Goal: Task Accomplishment & Management: Manage account settings

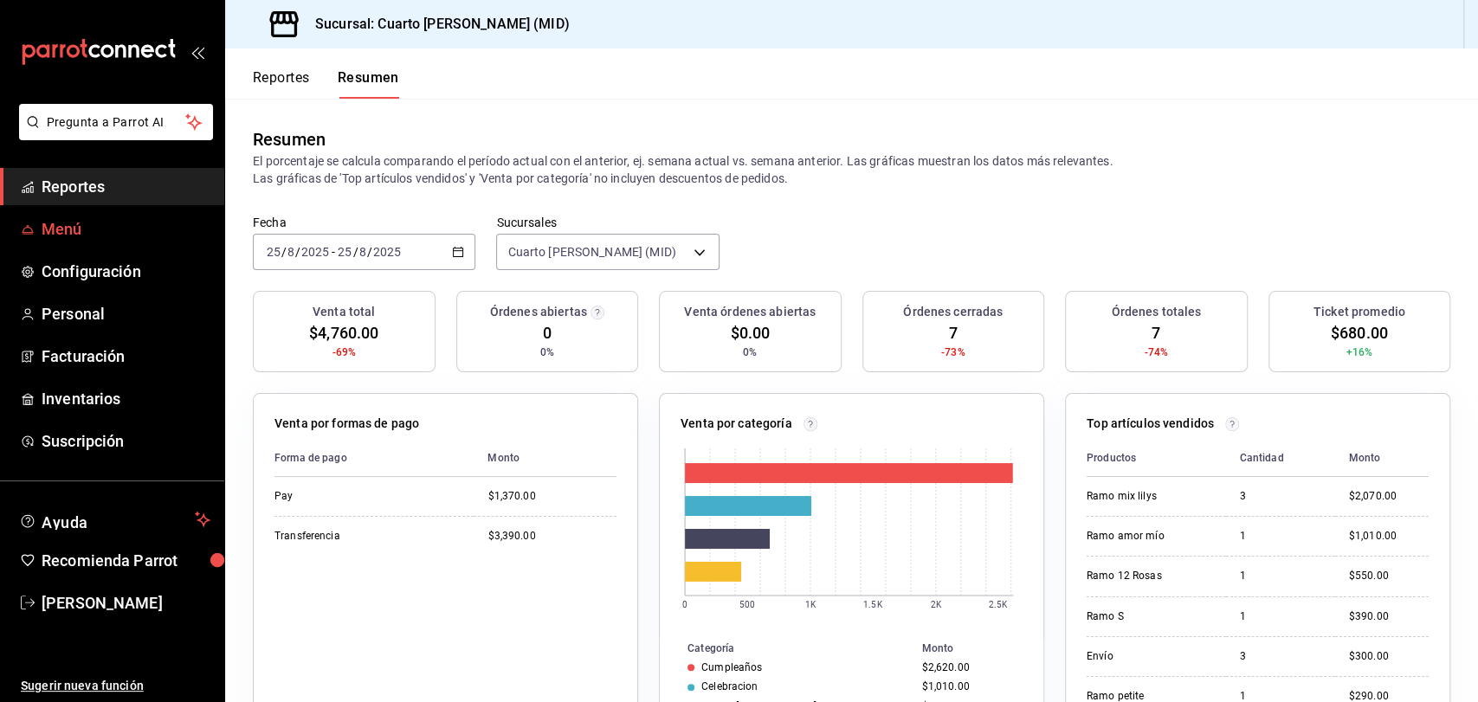
click at [102, 235] on span "Menú" at bounding box center [126, 228] width 169 height 23
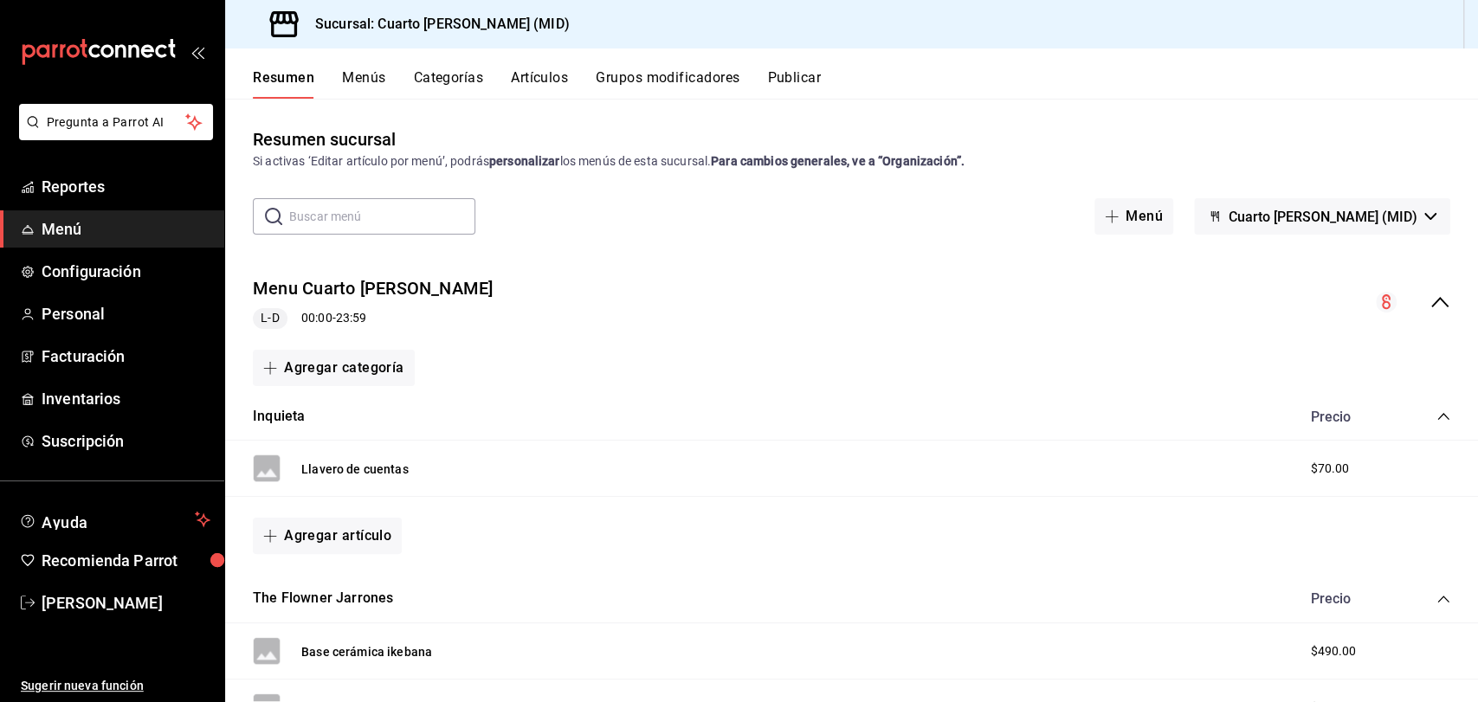
click at [552, 66] on div "Resumen Menús Categorías Artículos Grupos modificadores Publicar" at bounding box center [851, 73] width 1253 height 50
click at [550, 71] on button "Artículos" at bounding box center [539, 83] width 57 height 29
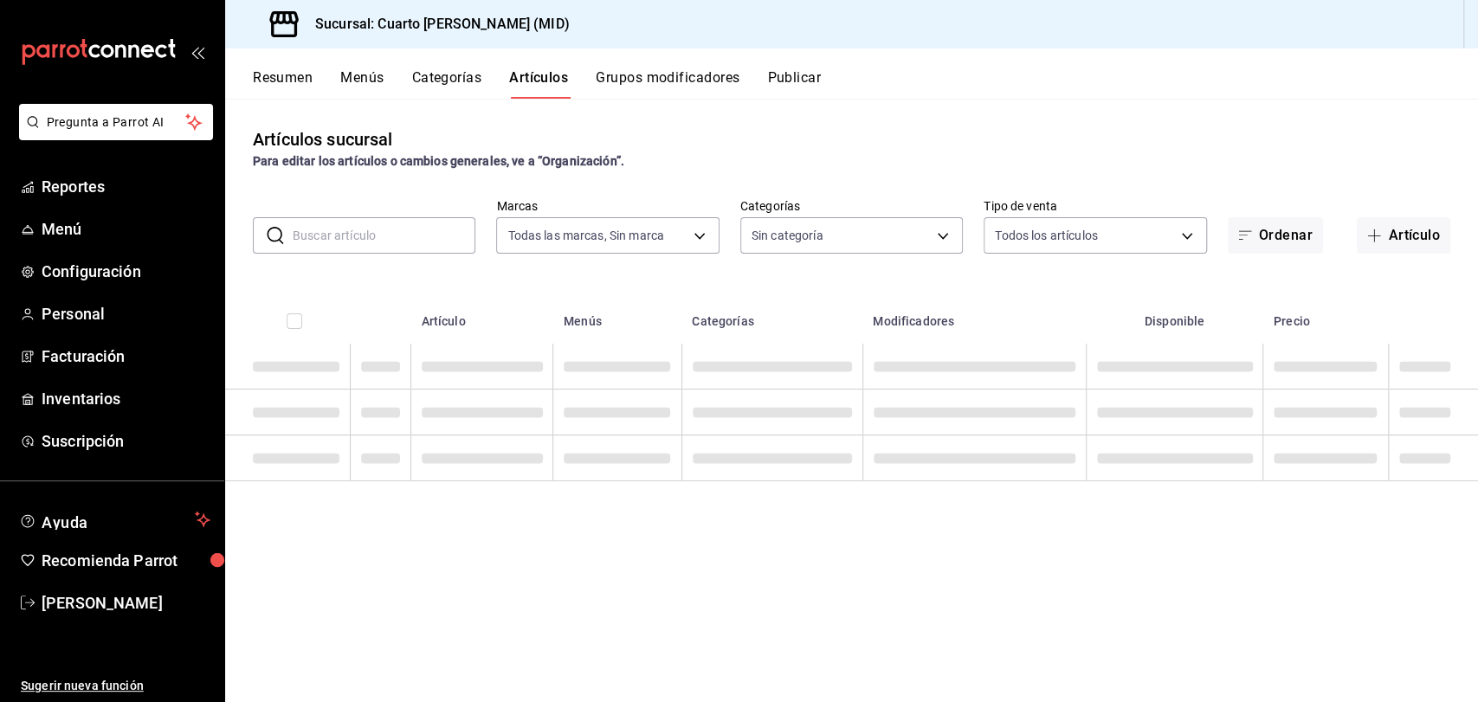
type input "fbcc02f7-780f-4b38-be15-3b9f1ddd6957"
type input "9337de7b-f12f-4046-838f-e1eea326862c,ff8c51d5-140a-4d34-bbd4-8c4bd554a2d9,cc7ef…"
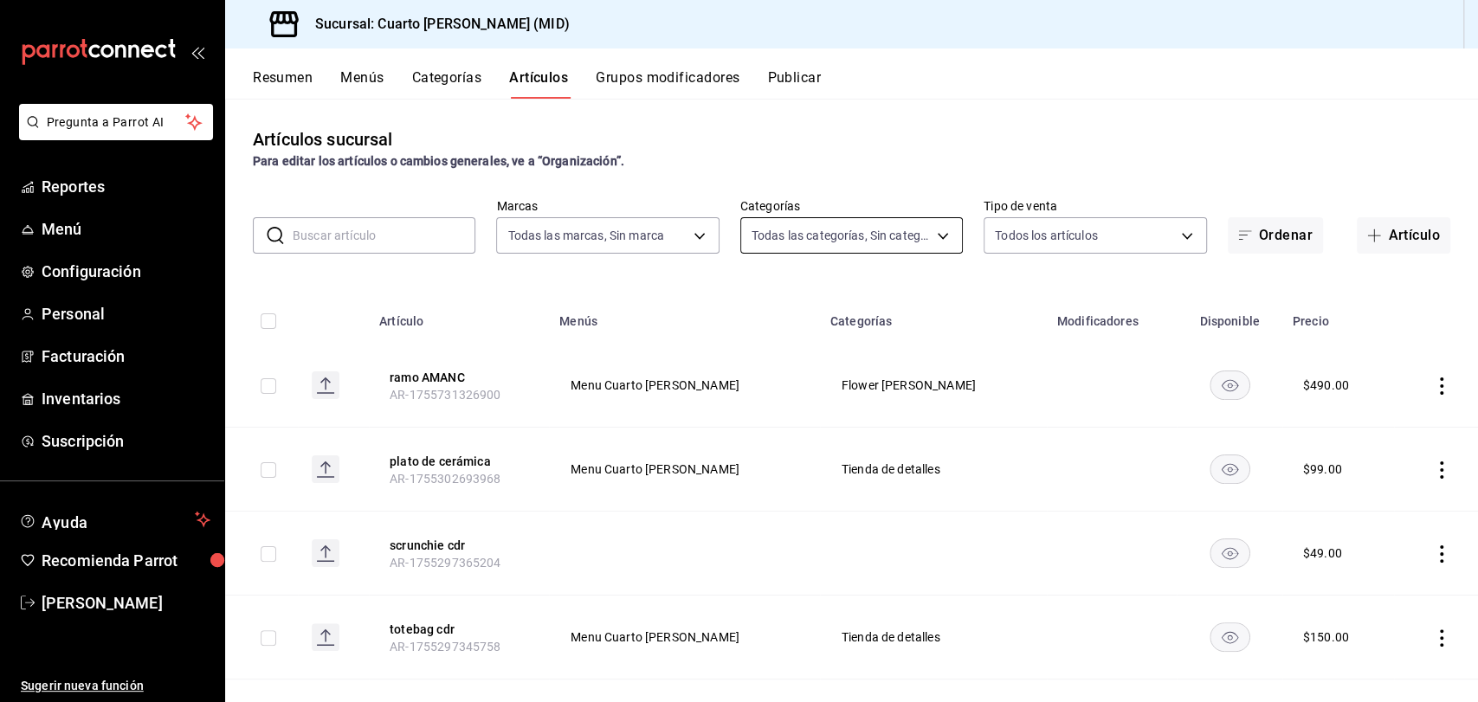
click at [901, 243] on body "Pregunta a Parrot AI Reportes Menú Configuración Personal Facturación Inventari…" at bounding box center [739, 351] width 1478 height 702
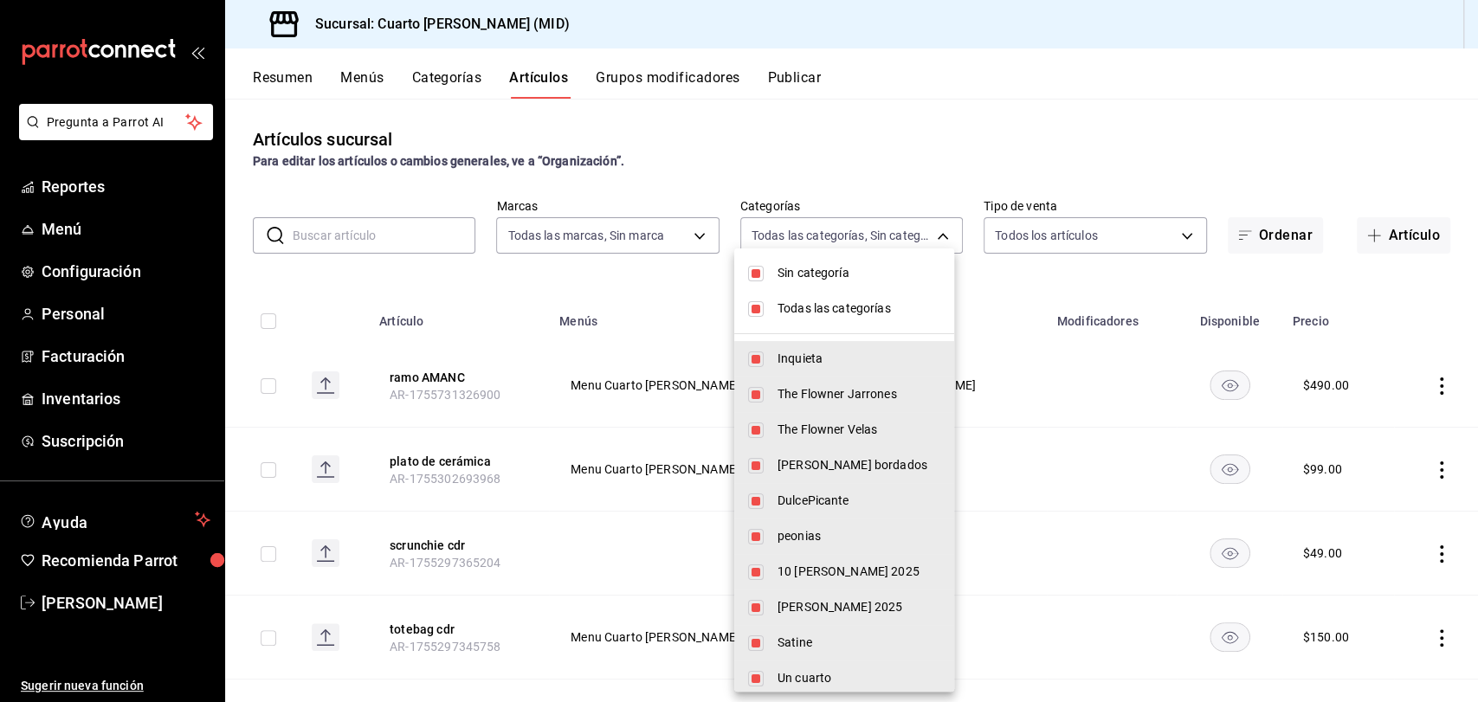
click at [760, 275] on input "checkbox" at bounding box center [756, 274] width 16 height 16
checkbox input "false"
click at [762, 298] on li "Todas las categorías" at bounding box center [844, 308] width 220 height 35
checkbox input "false"
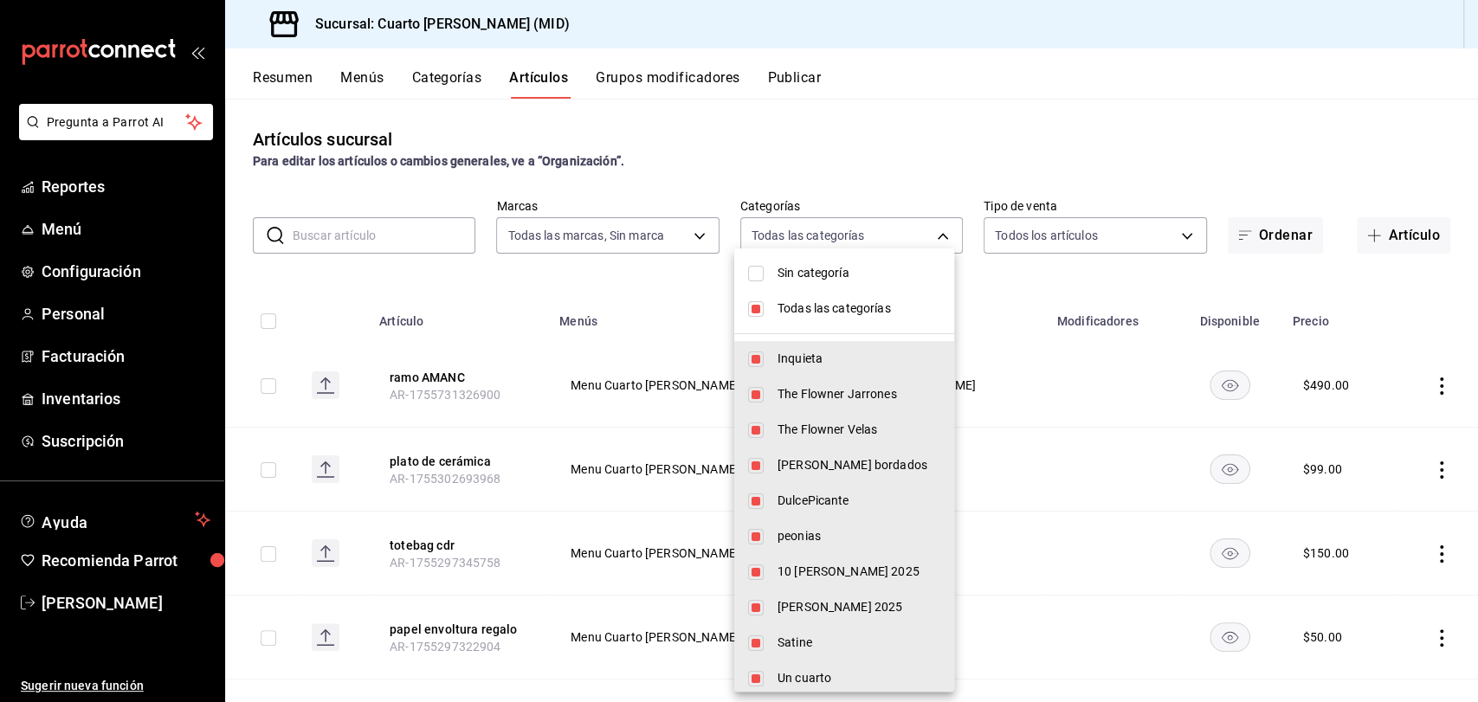
checkbox input "false"
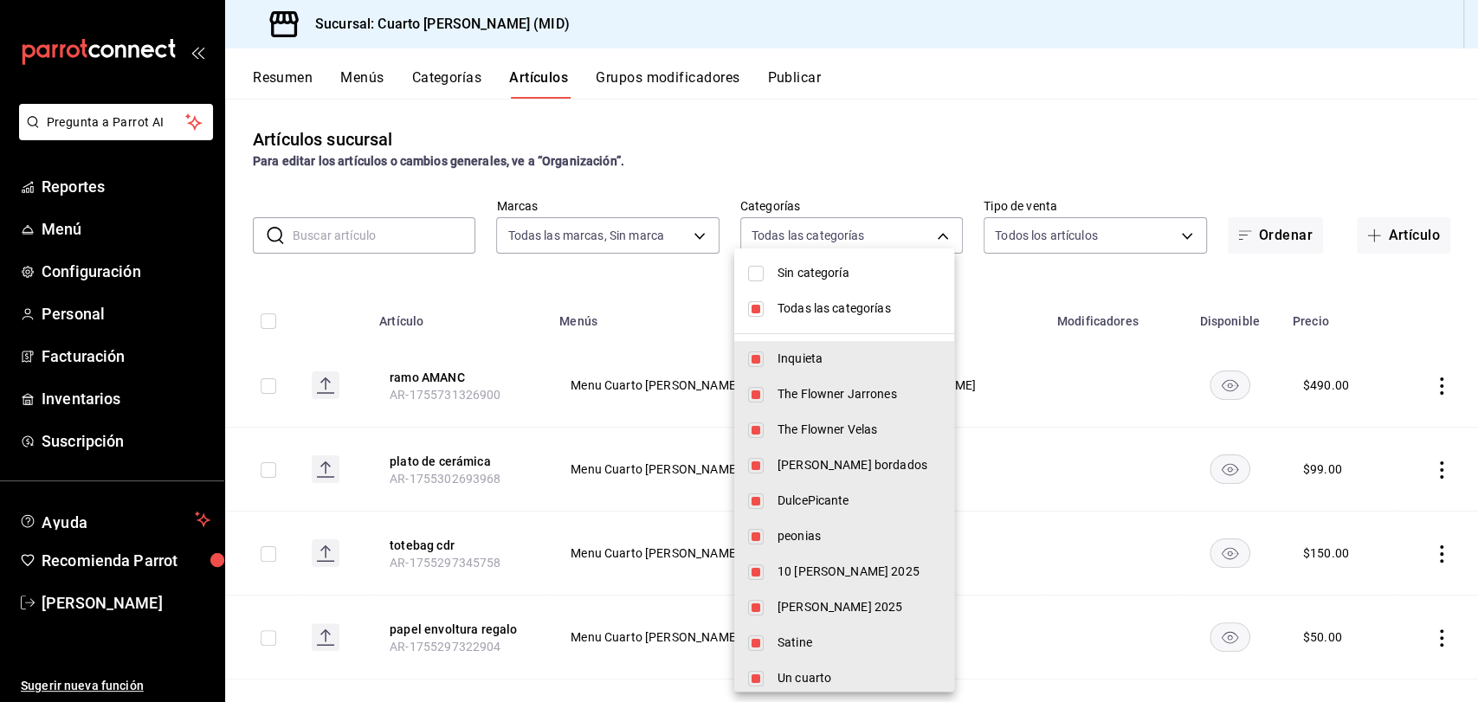
checkbox input "false"
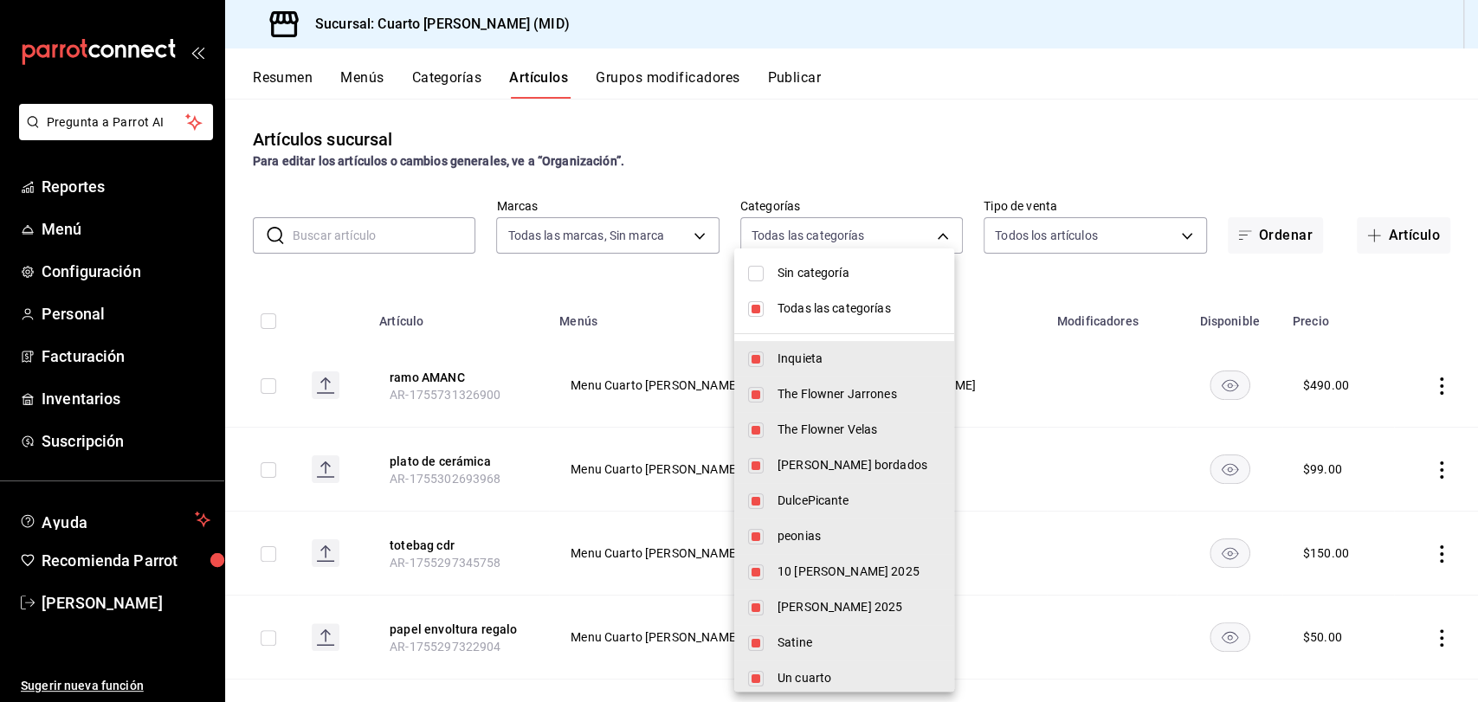
checkbox input "false"
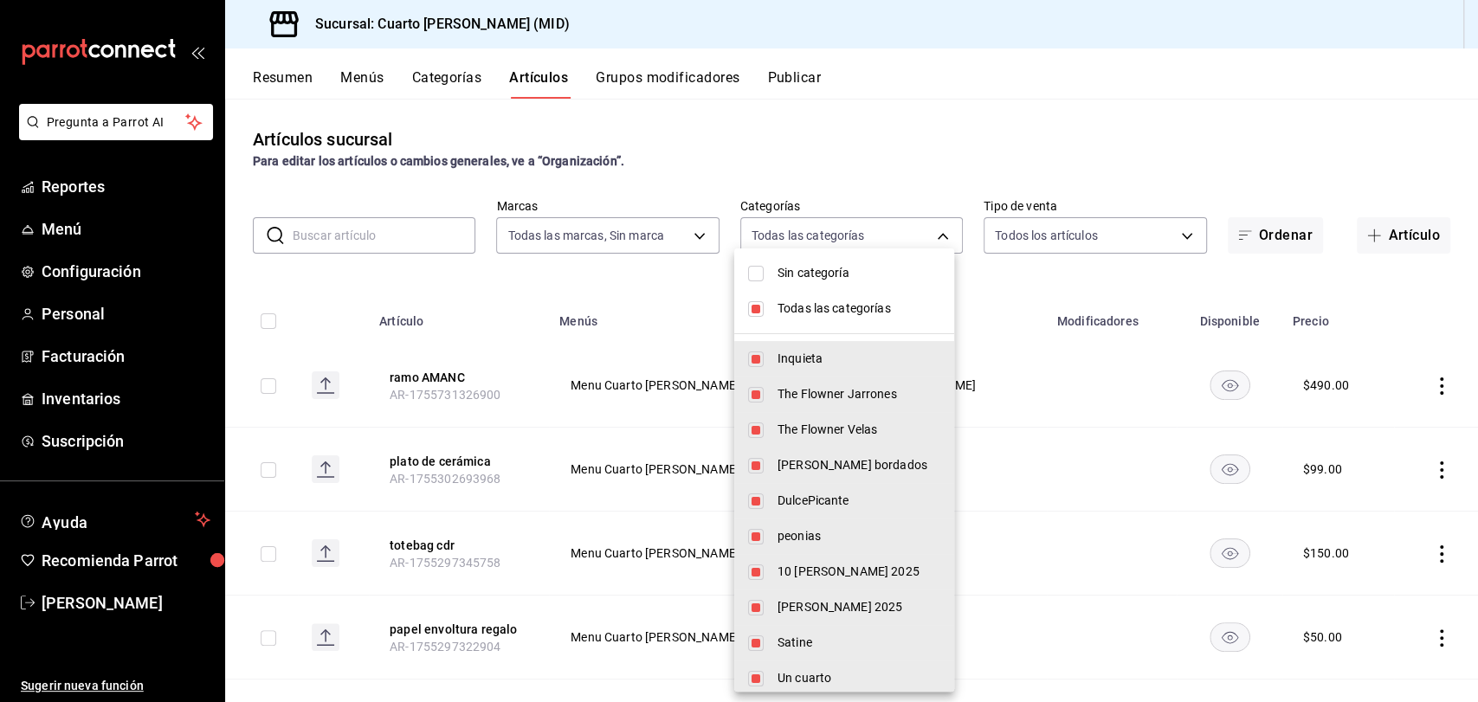
checkbox input "false"
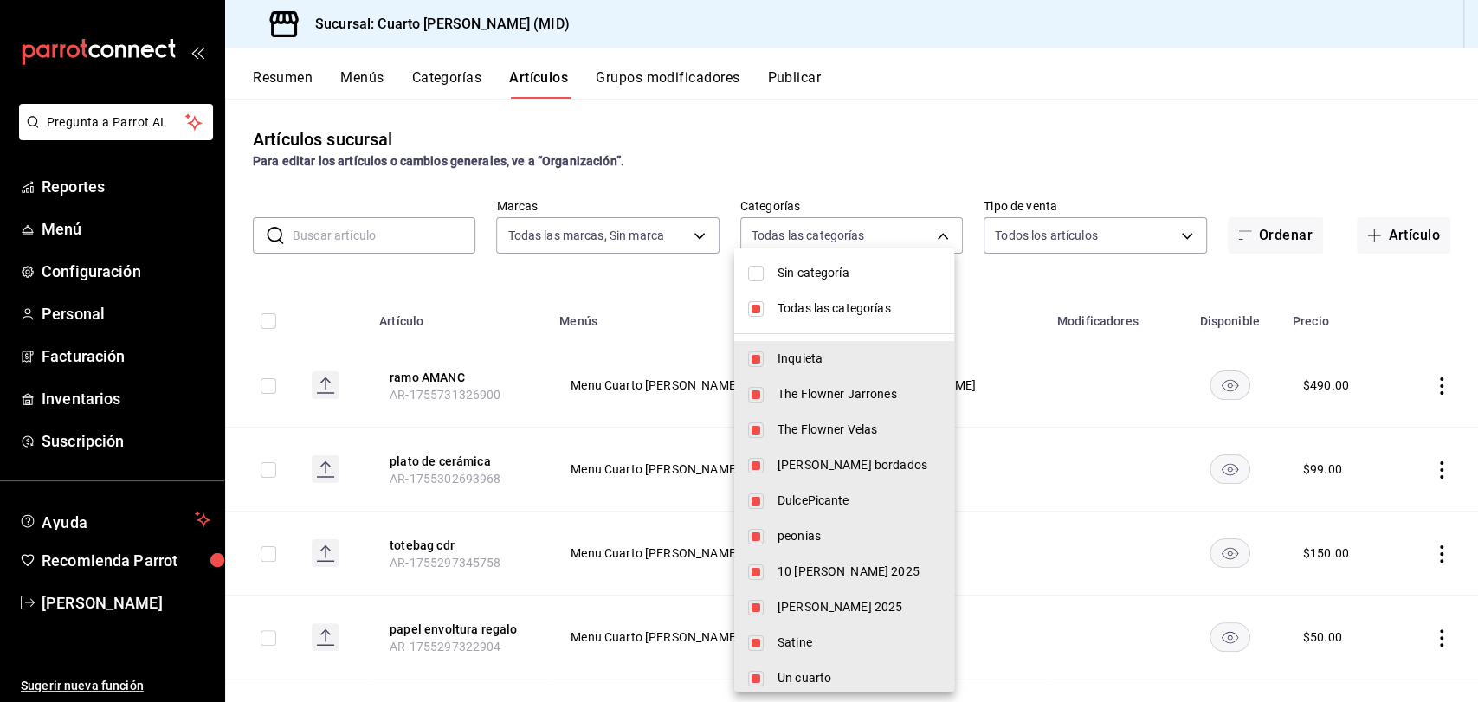
checkbox input "false"
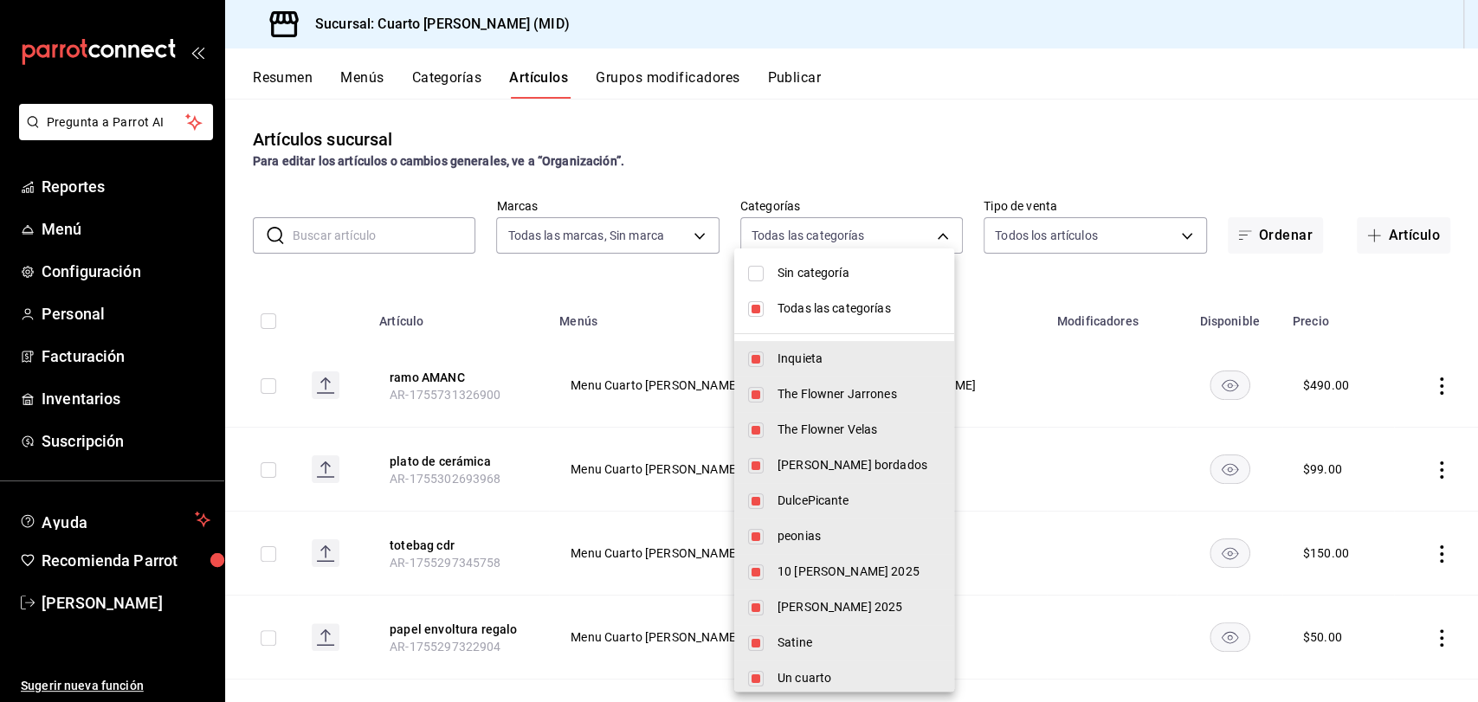
checkbox input "false"
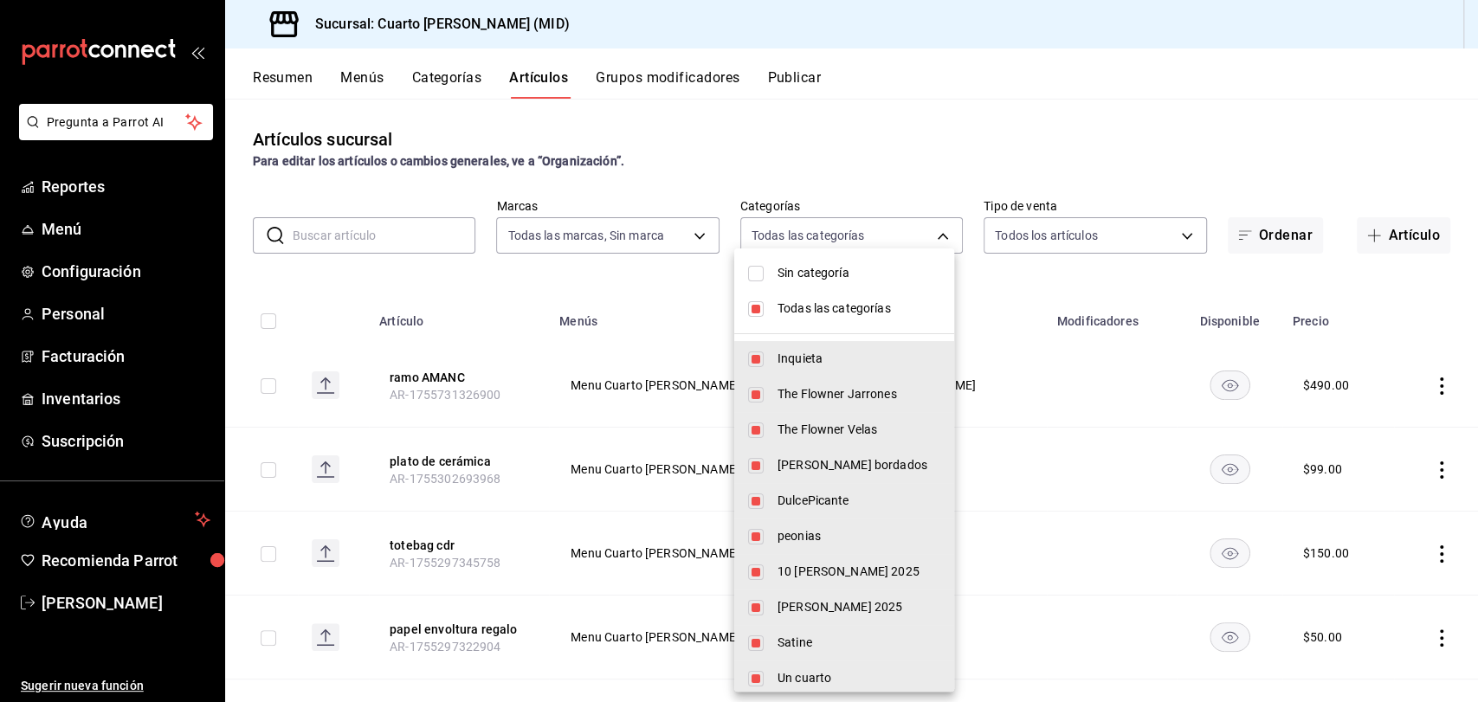
checkbox input "false"
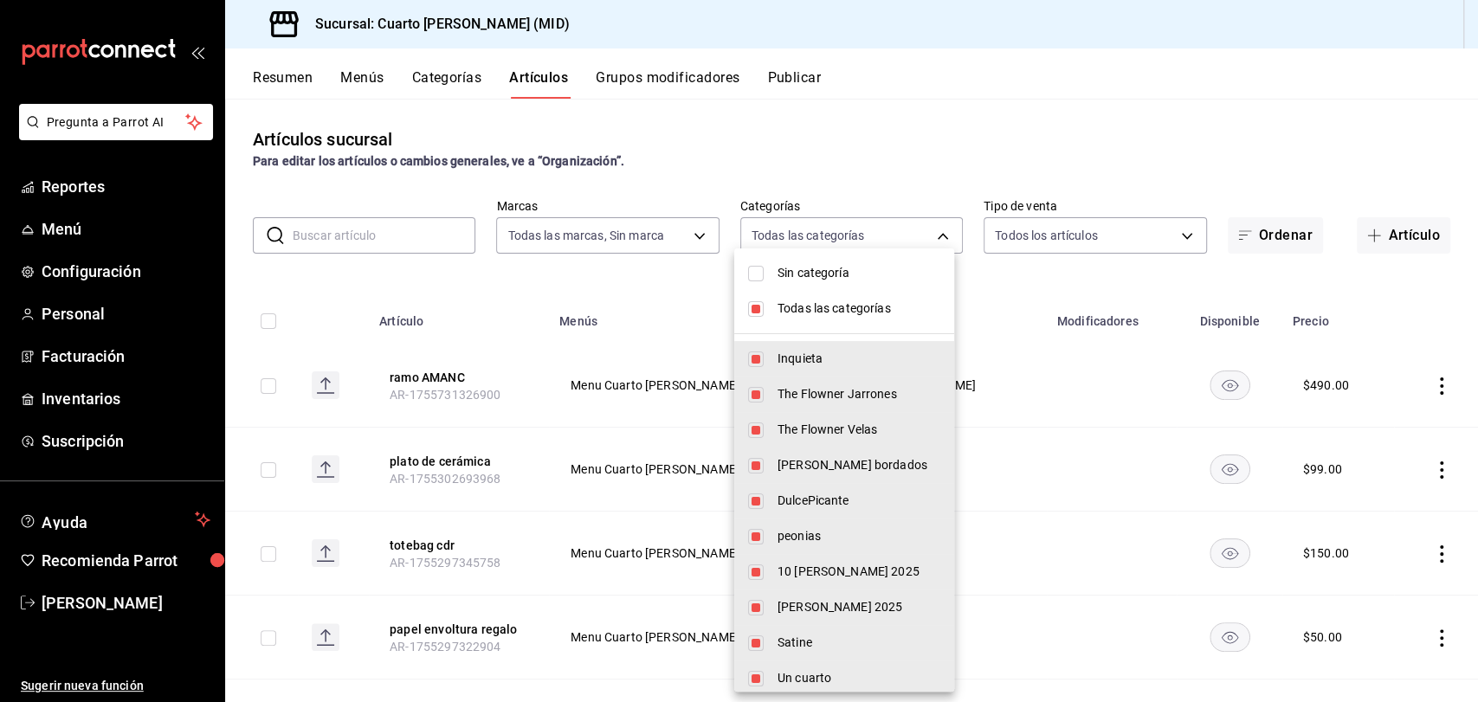
checkbox input "false"
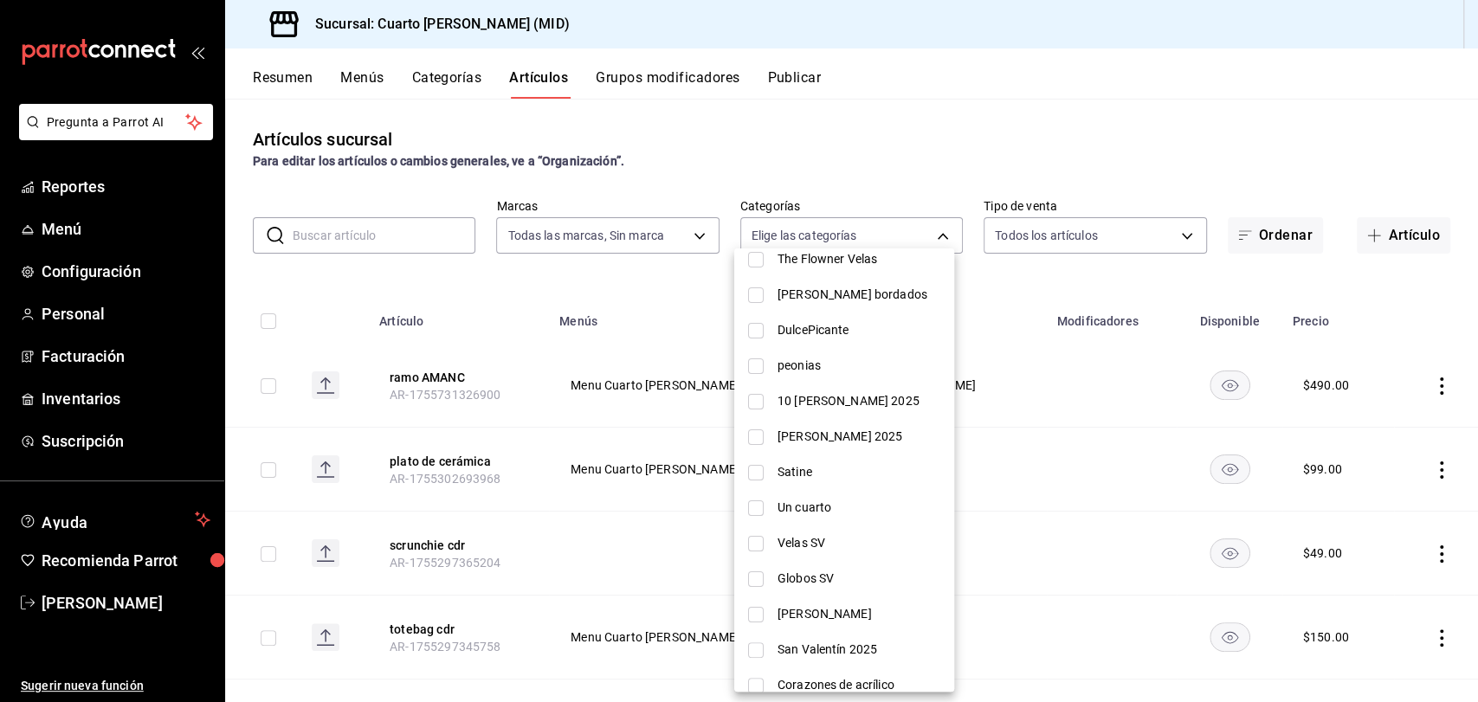
scroll to position [288, 0]
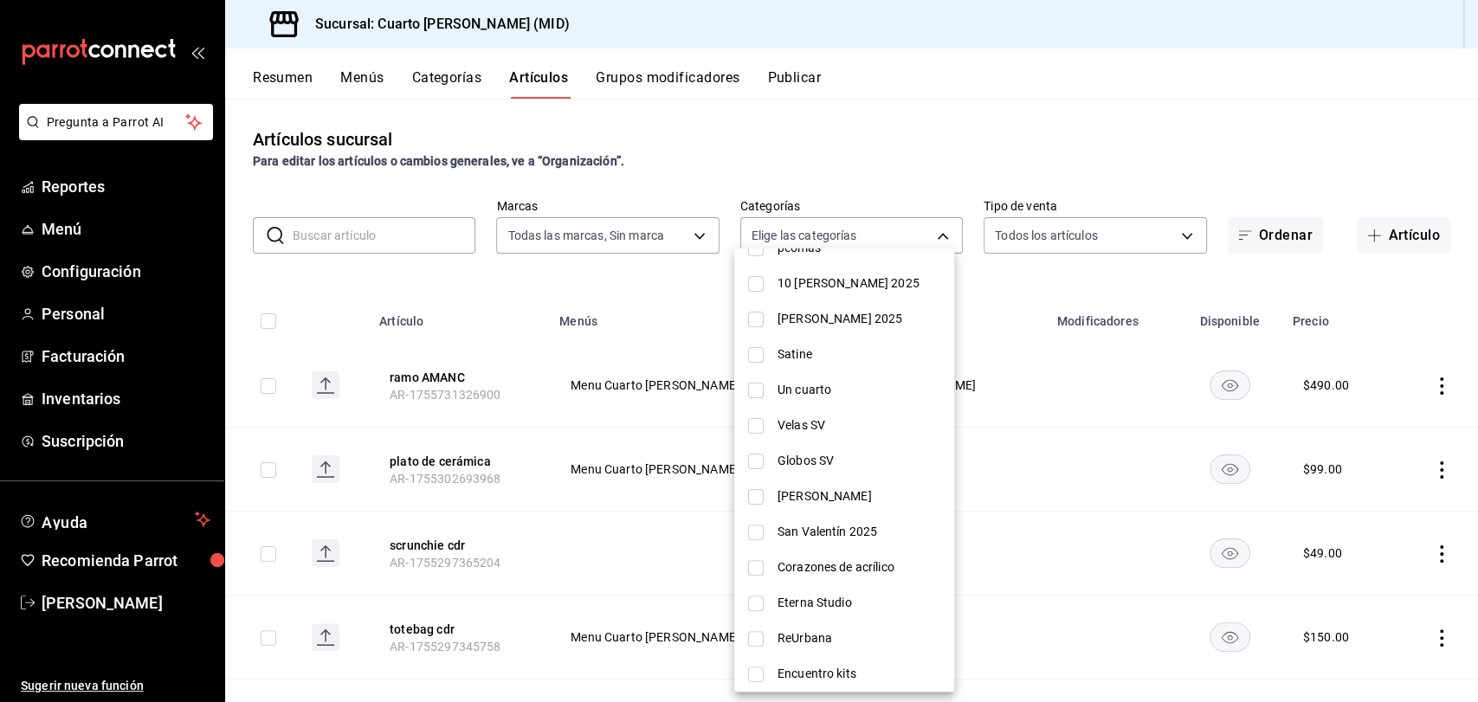
click at [823, 427] on span "Velas SV" at bounding box center [859, 425] width 163 height 18
type input "475bec9e-f269-4d36-8eaf-0e081e1a2884"
checkbox input "true"
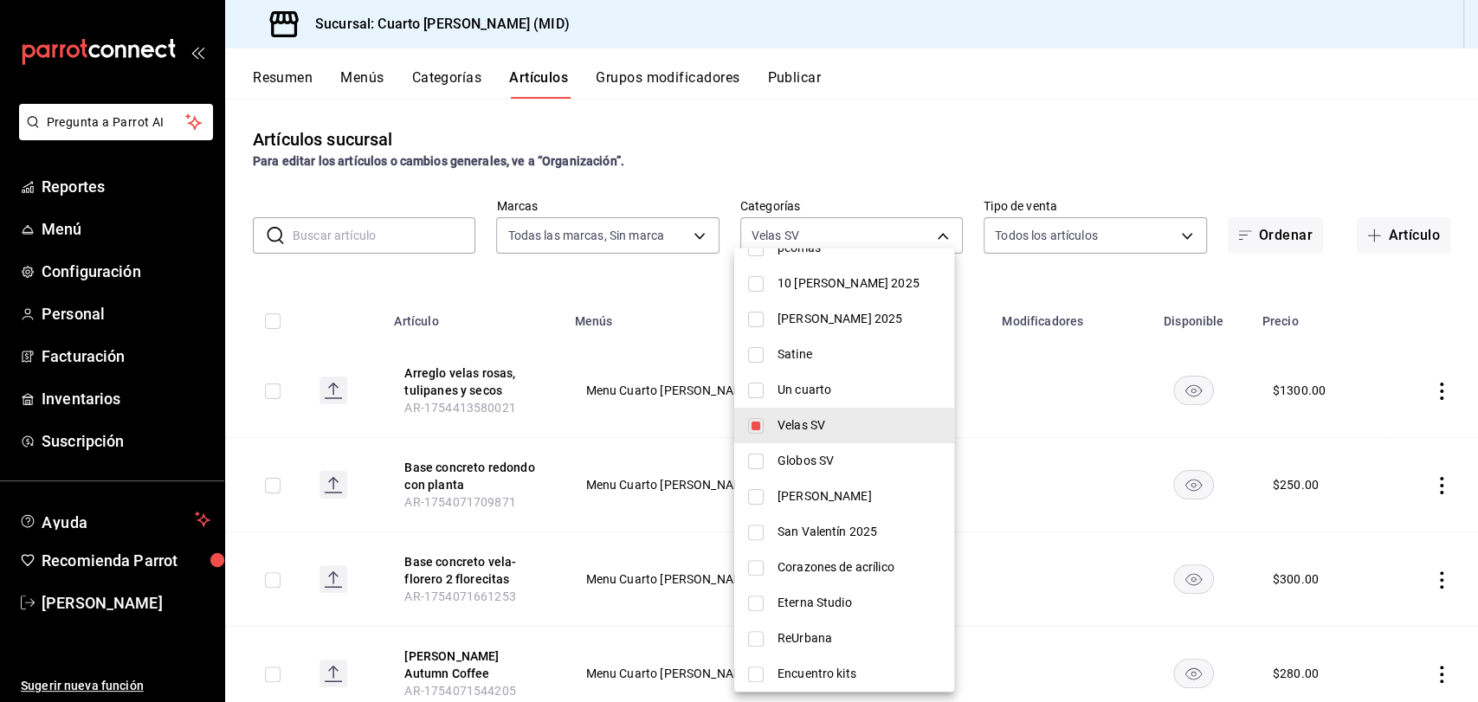
click at [424, 293] on div at bounding box center [739, 351] width 1478 height 702
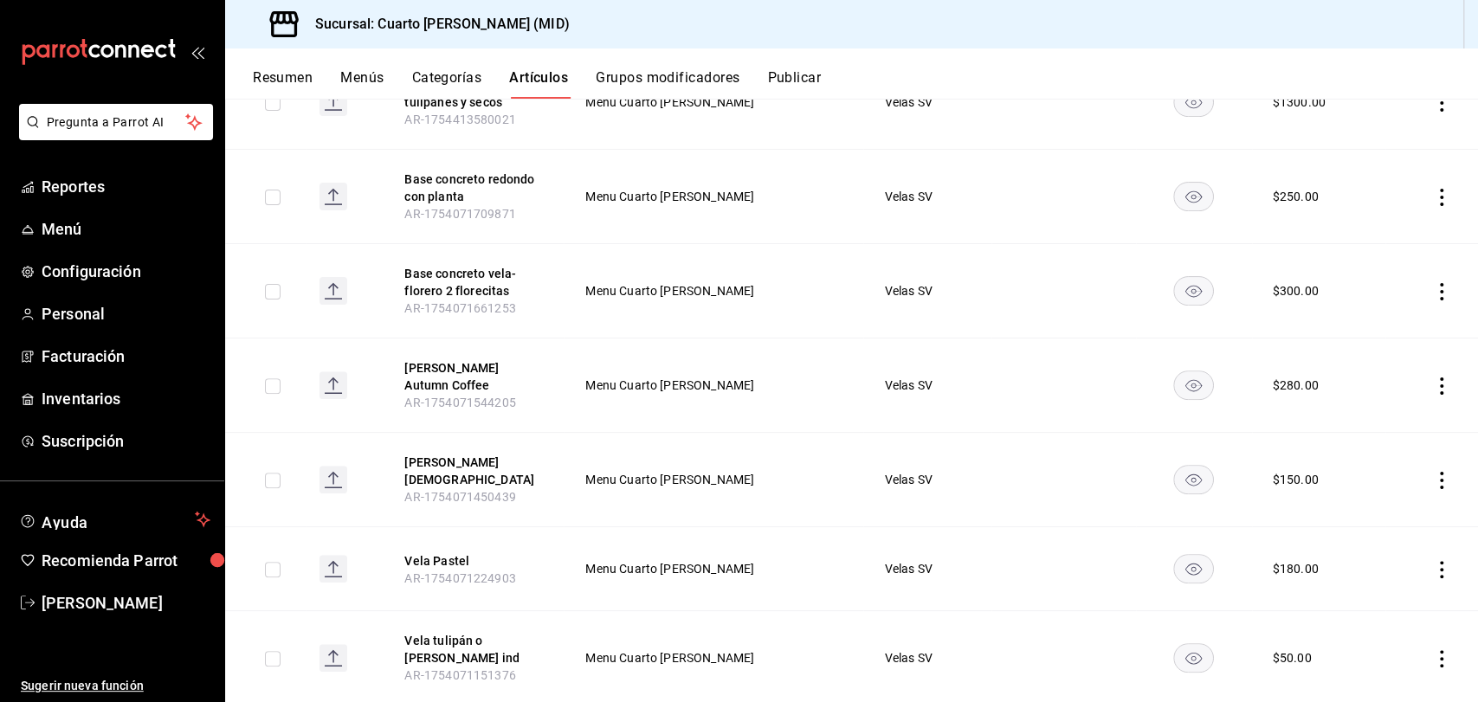
click at [1440, 384] on icon "actions" at bounding box center [1441, 385] width 3 height 17
click at [1374, 418] on span "Editar" at bounding box center [1374, 425] width 45 height 18
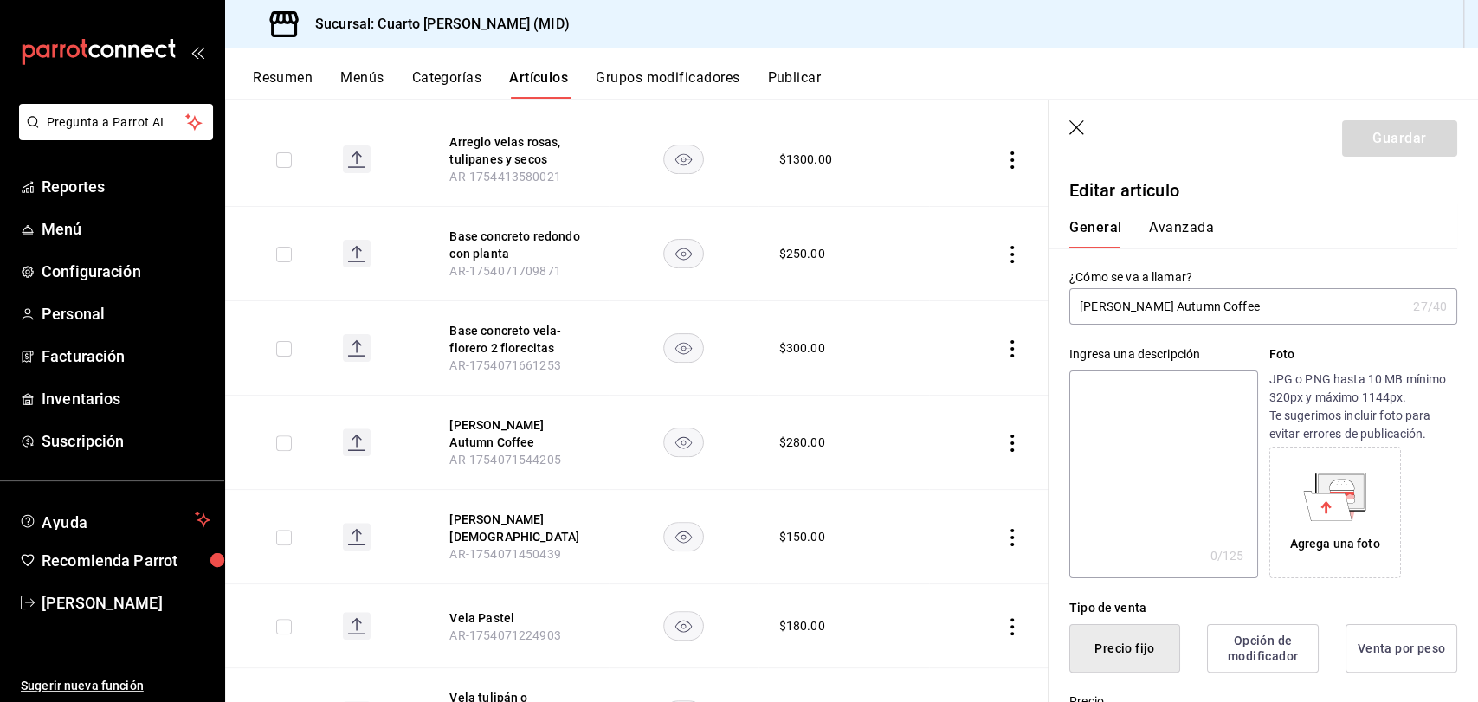
drag, startPoint x: 1248, startPoint y: 306, endPoint x: 1160, endPoint y: 307, distance: 87.5
click at [1160, 307] on input "[PERSON_NAME] Autumn Coffee" at bounding box center [1237, 306] width 337 height 35
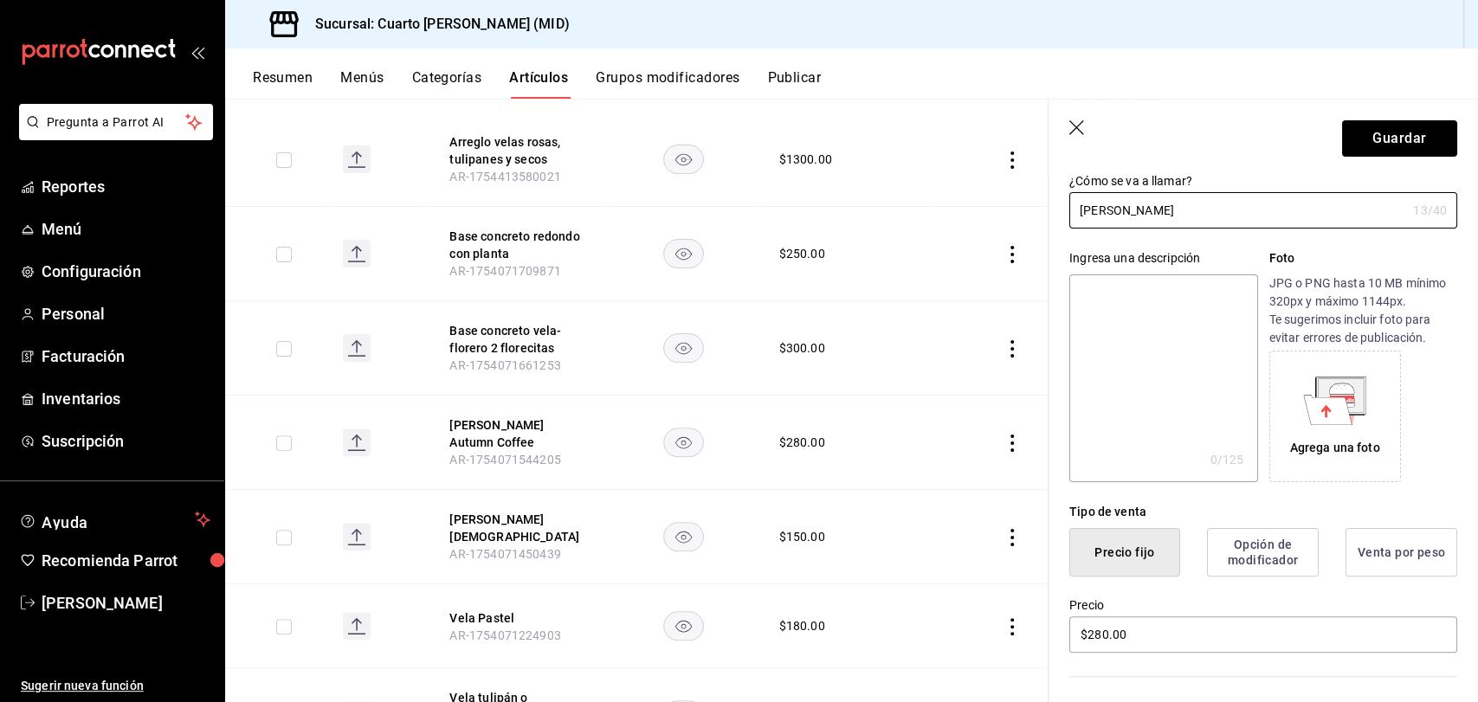
scroll to position [288, 0]
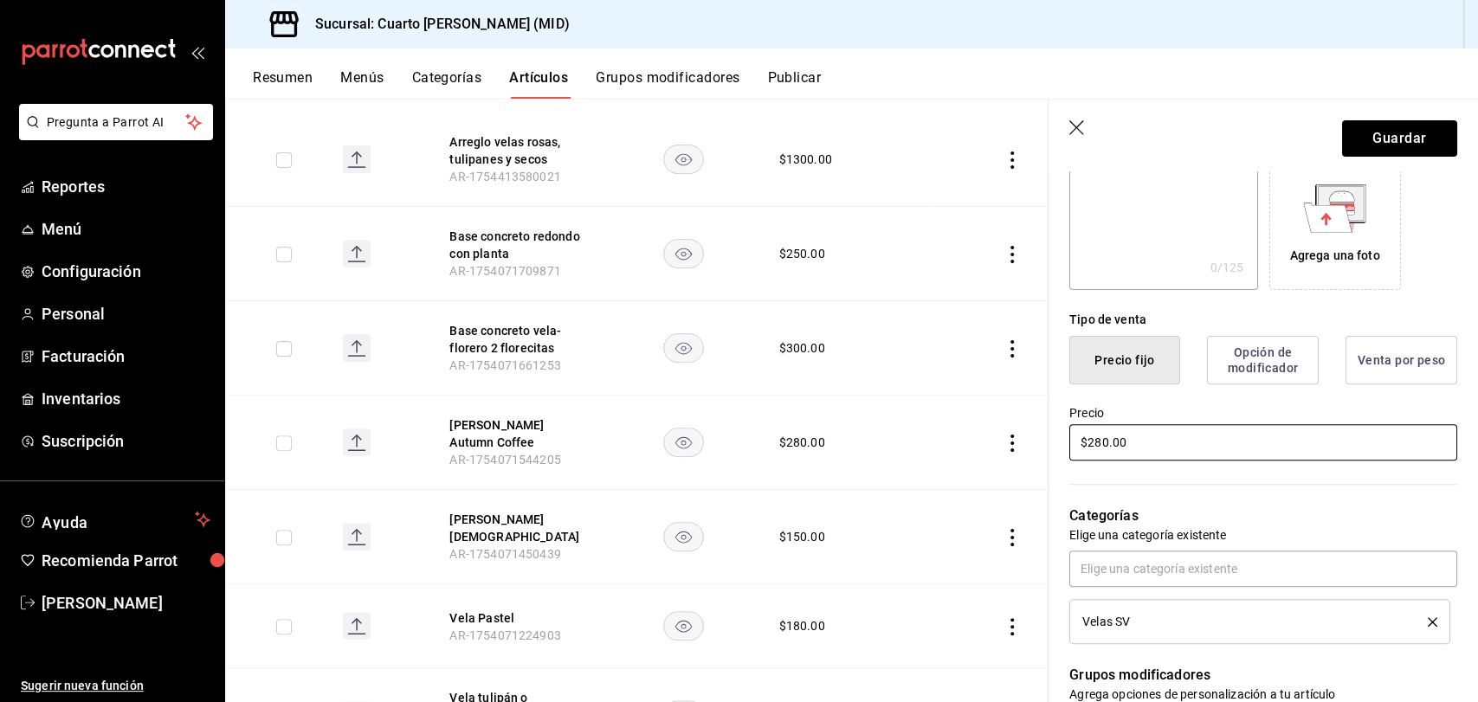
type input "[PERSON_NAME]"
click at [1094, 443] on input "$280.00" at bounding box center [1263, 442] width 388 height 36
type input "$180.00"
drag, startPoint x: 1413, startPoint y: 160, endPoint x: 1416, endPoint y: 149, distance: 11.8
click at [1413, 160] on header "Guardar" at bounding box center [1263, 135] width 429 height 71
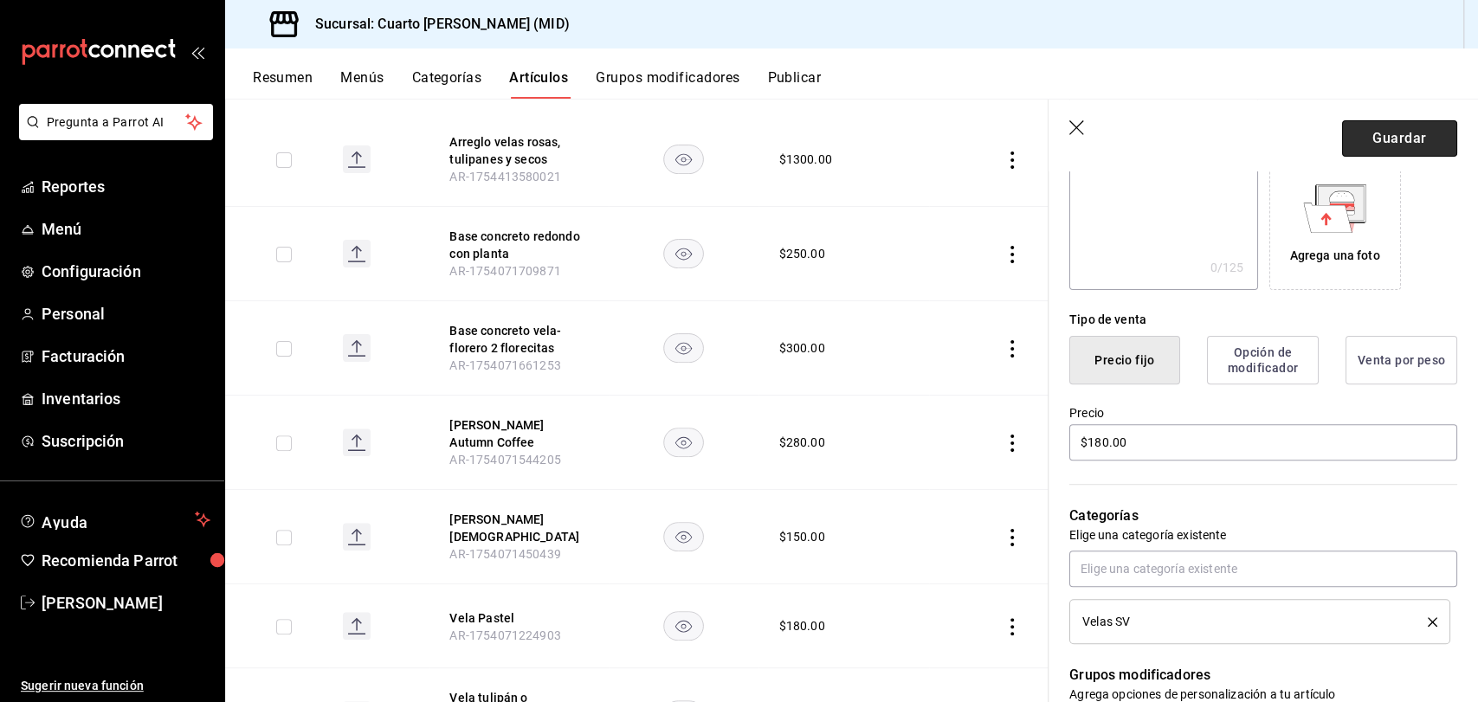
click at [1418, 146] on button "Guardar" at bounding box center [1399, 138] width 115 height 36
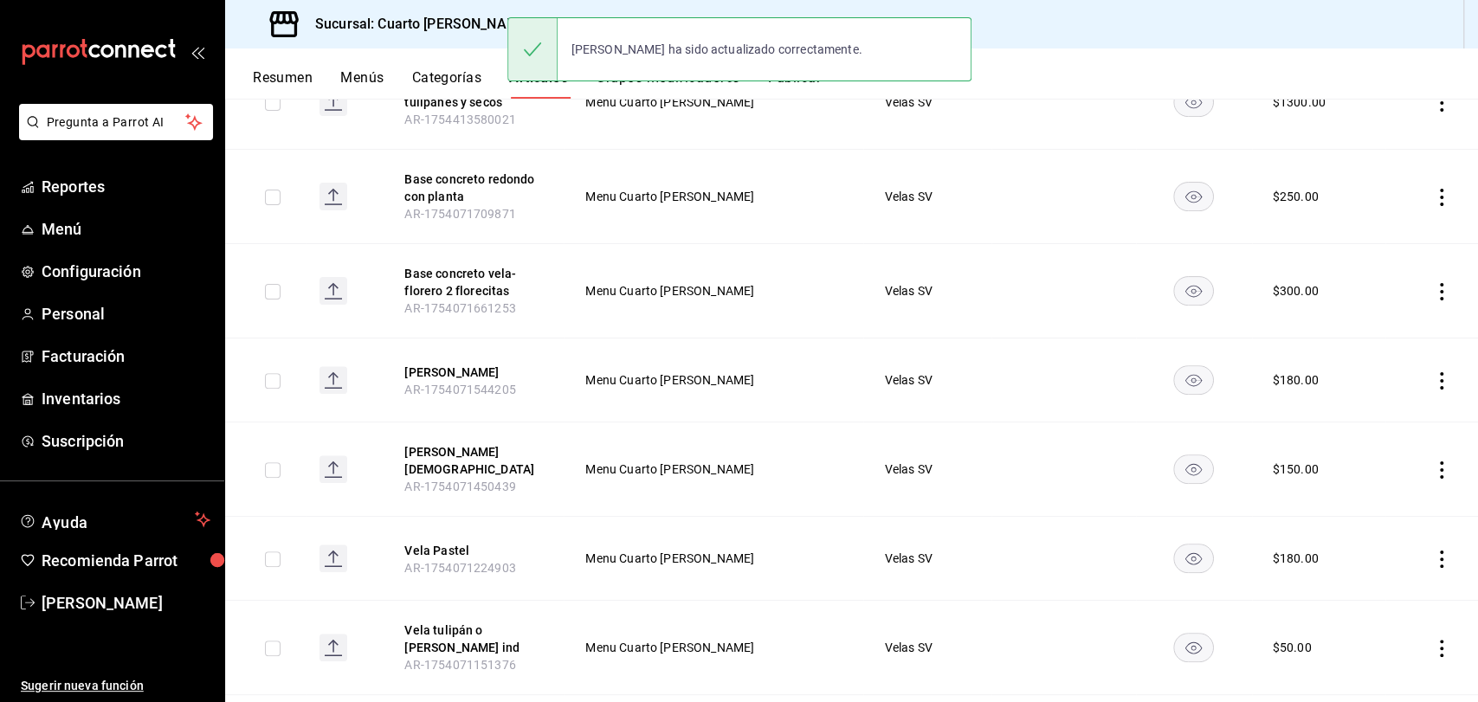
scroll to position [384, 0]
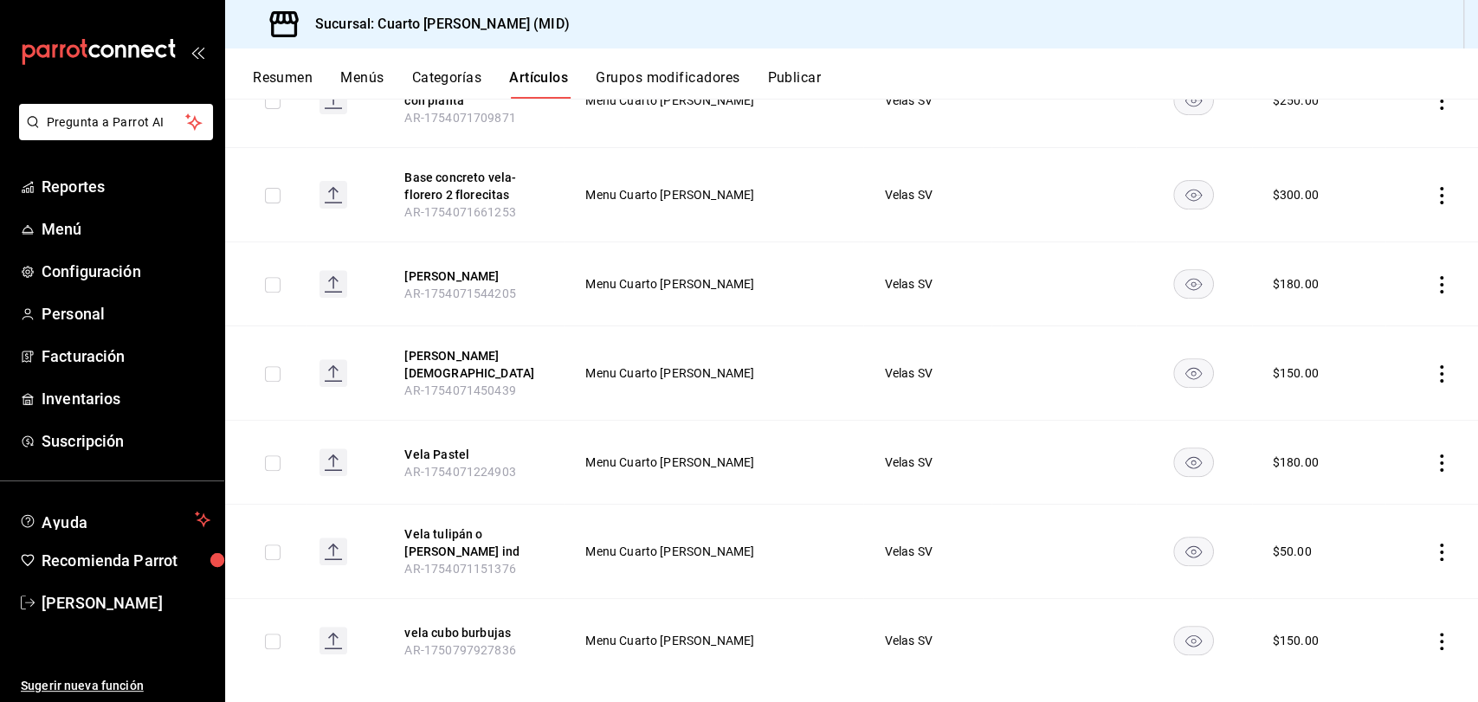
click at [1433, 366] on icon "actions" at bounding box center [1441, 373] width 17 height 17
click at [1352, 415] on span "Editar" at bounding box center [1374, 408] width 45 height 18
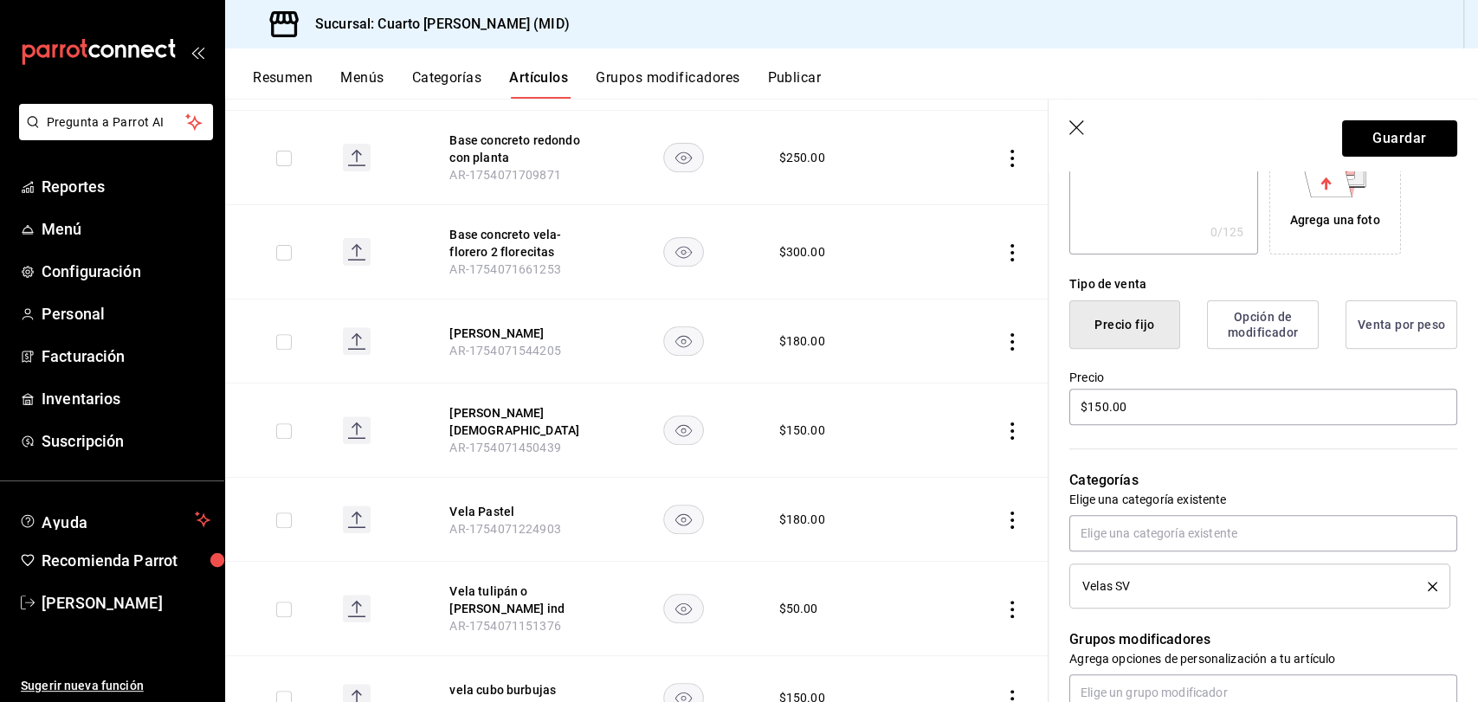
scroll to position [384, 0]
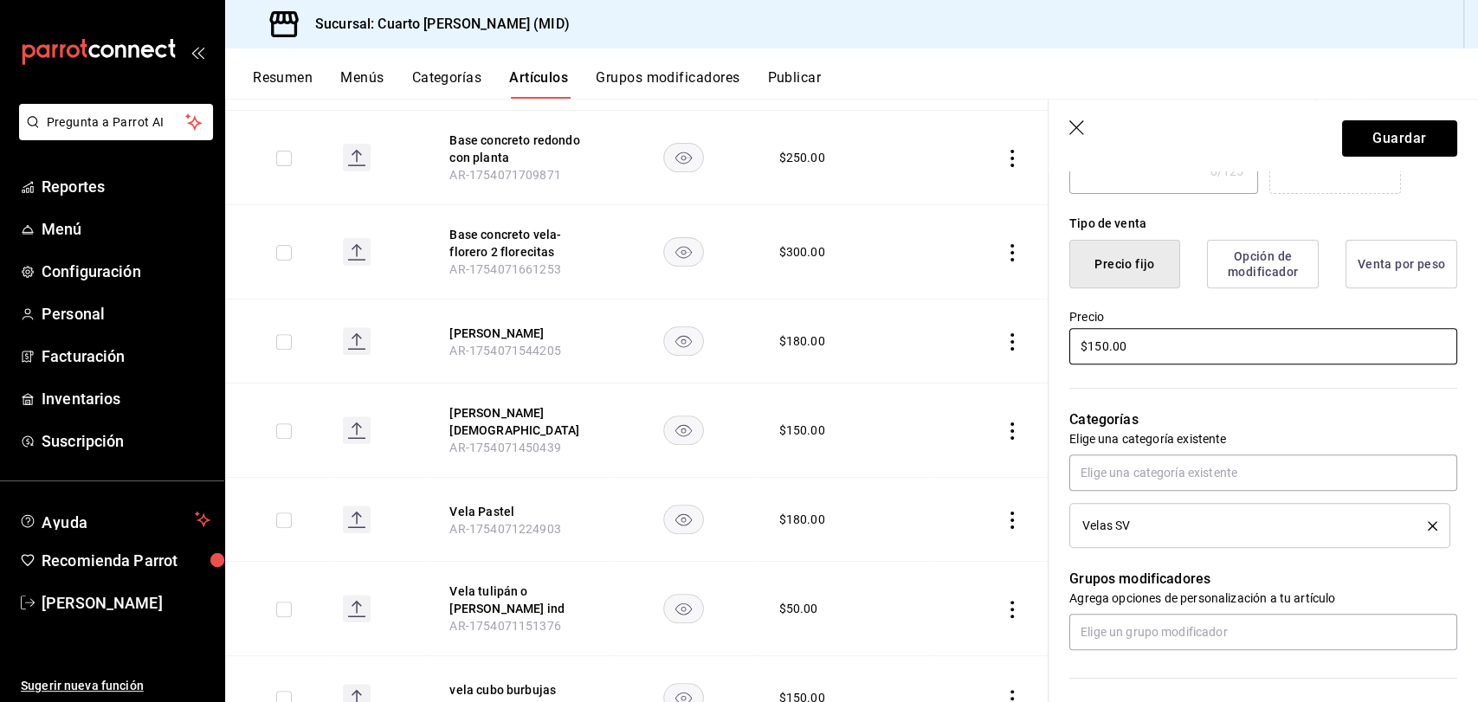
type input "[PERSON_NAME] [DEMOGRAPHIC_DATA] - Autumn coffee"
click at [1099, 347] on input "$150.00" at bounding box center [1263, 346] width 388 height 36
type input "$180.00"
click at [1378, 134] on button "Guardar" at bounding box center [1399, 138] width 115 height 36
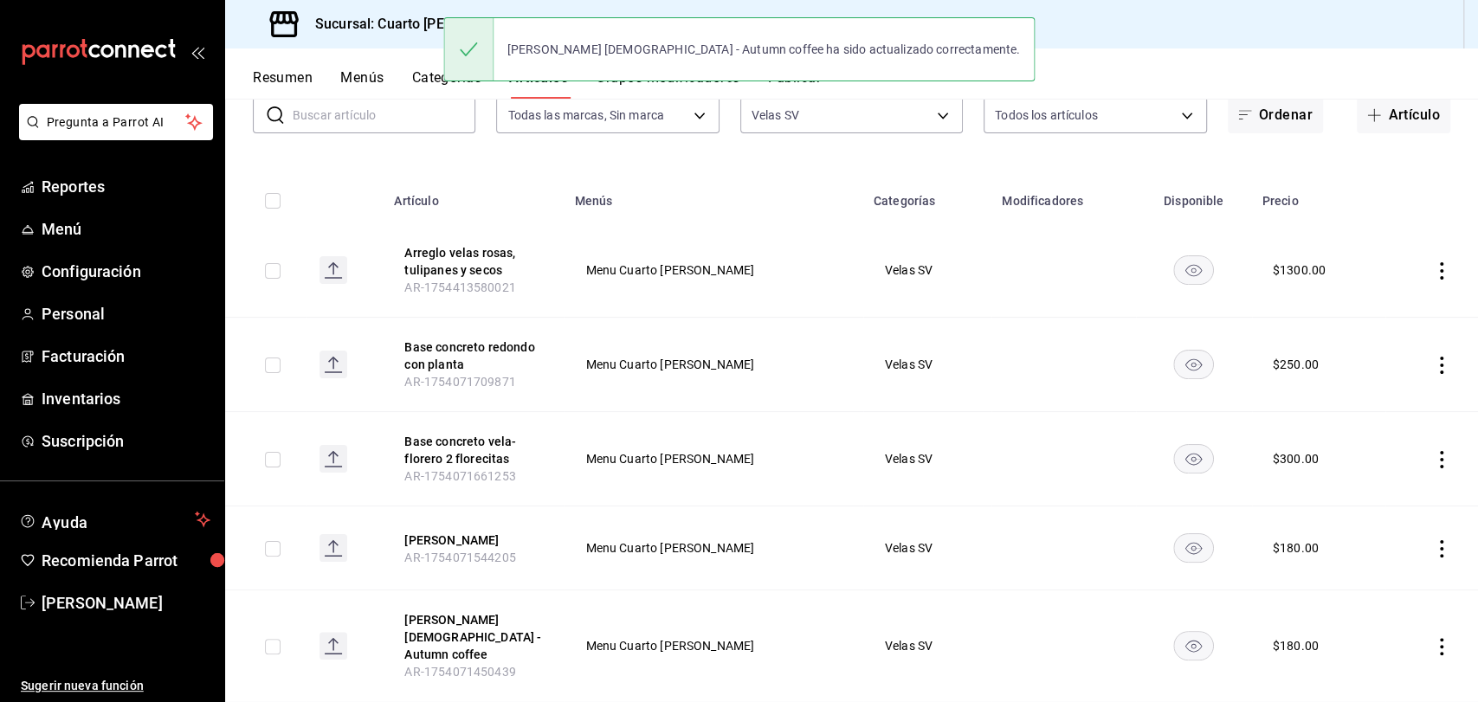
scroll to position [396, 0]
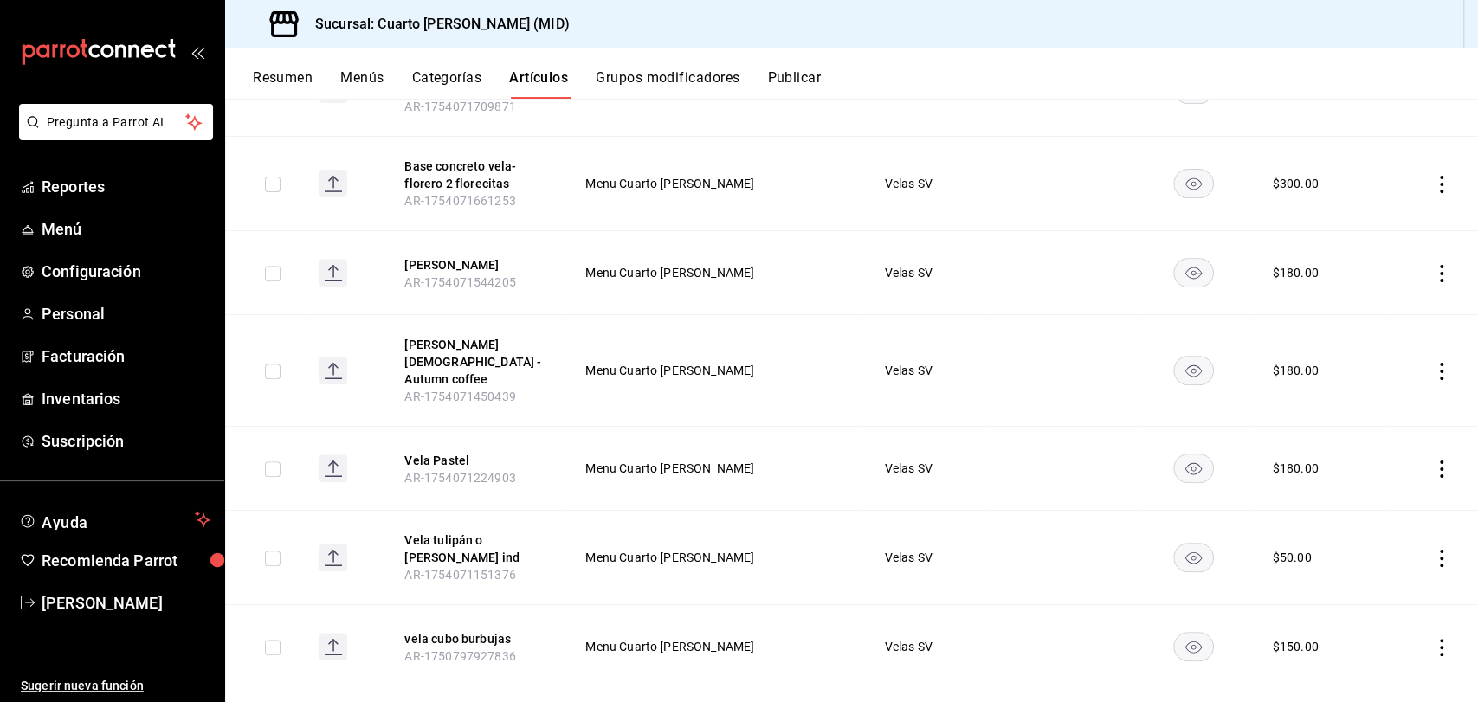
click at [1433, 639] on icon "actions" at bounding box center [1441, 647] width 17 height 17
click at [1367, 646] on li "Eliminar" at bounding box center [1359, 656] width 104 height 35
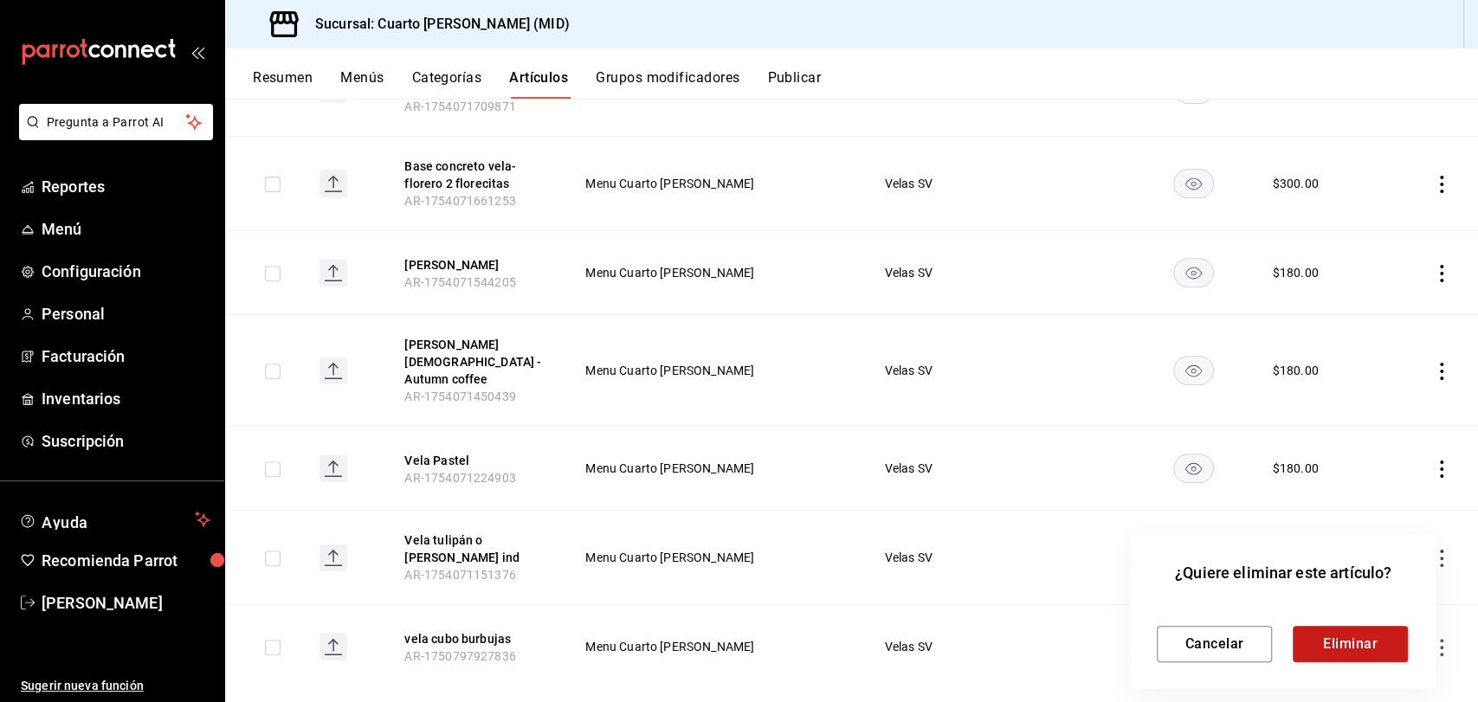
click at [1338, 649] on button "Eliminar" at bounding box center [1350, 644] width 115 height 36
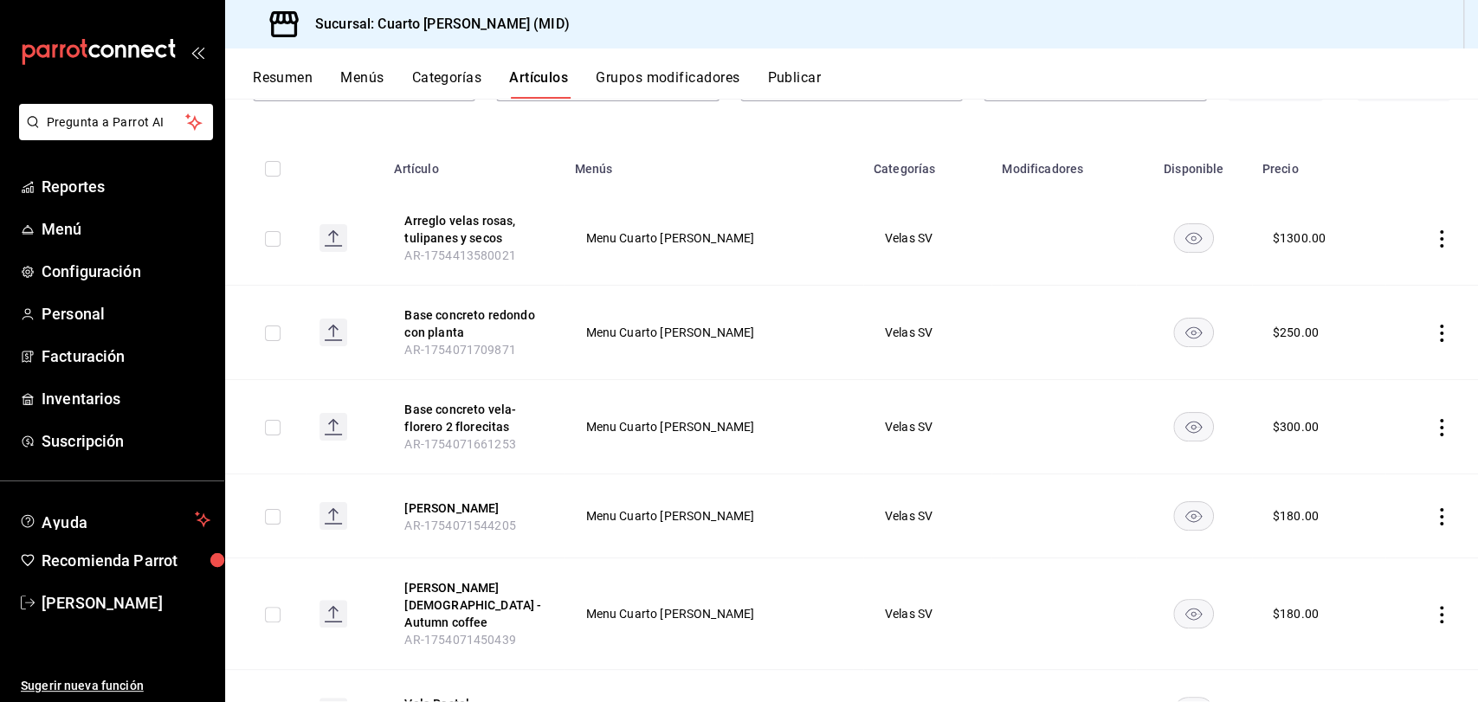
scroll to position [119, 0]
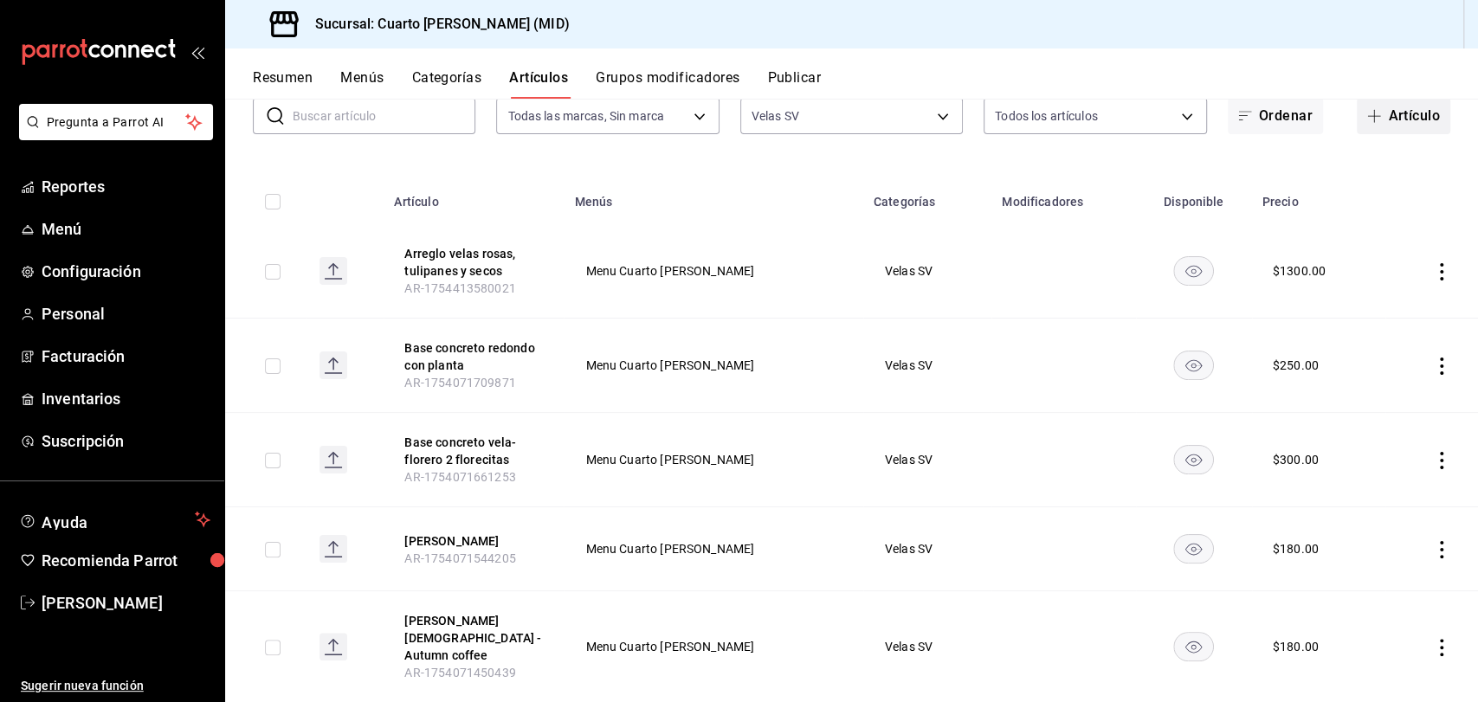
click at [1372, 114] on button "Artículo" at bounding box center [1404, 116] width 94 height 36
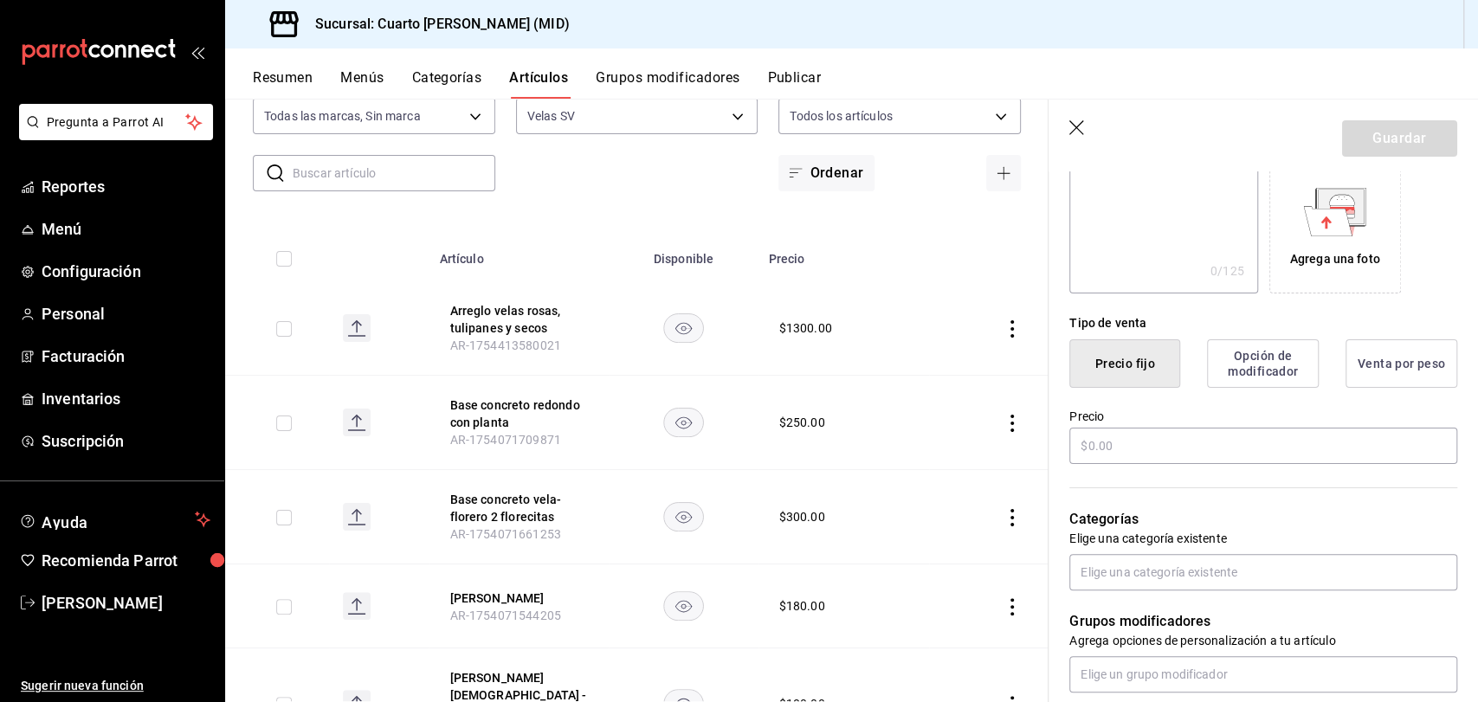
scroll to position [288, 0]
type input "[PERSON_NAME] osito"
click at [1124, 444] on input "text" at bounding box center [1263, 442] width 388 height 36
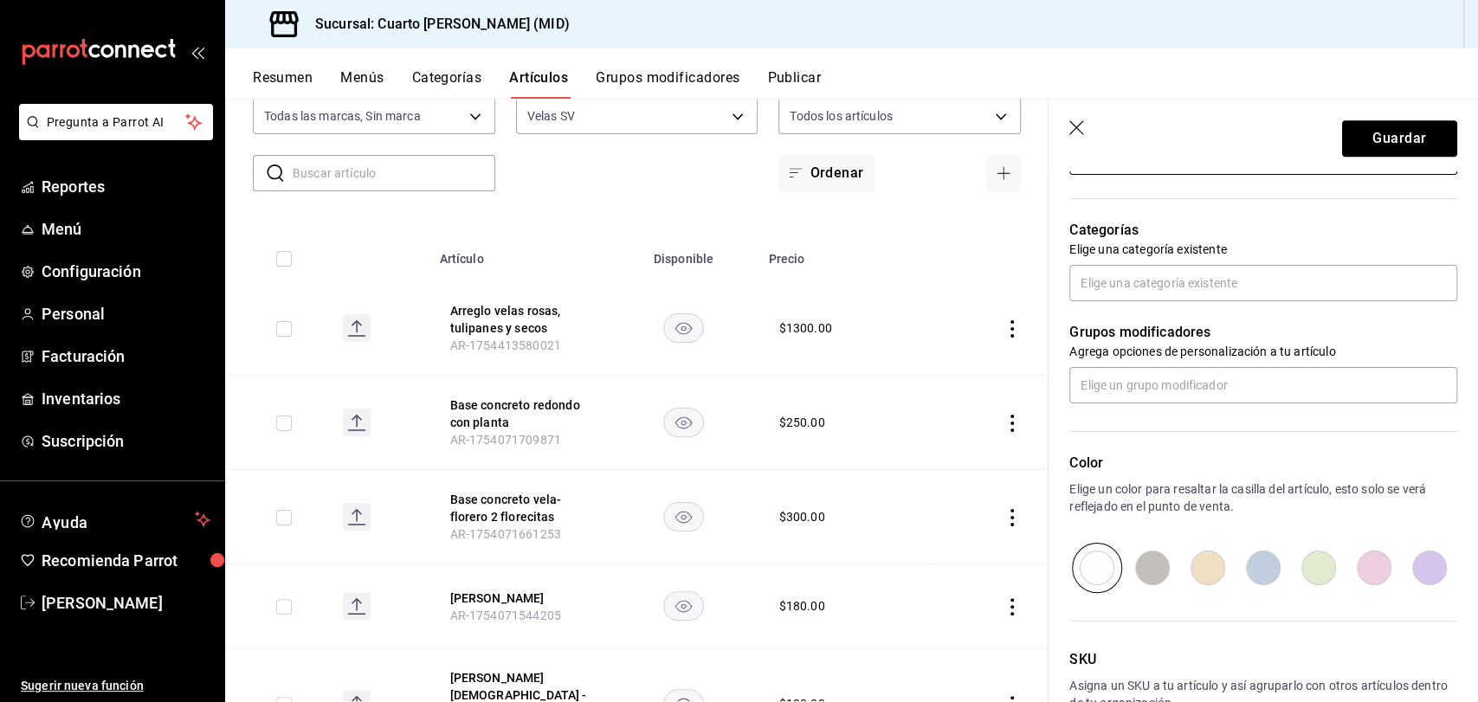
scroll to position [577, 0]
type input "$85.00"
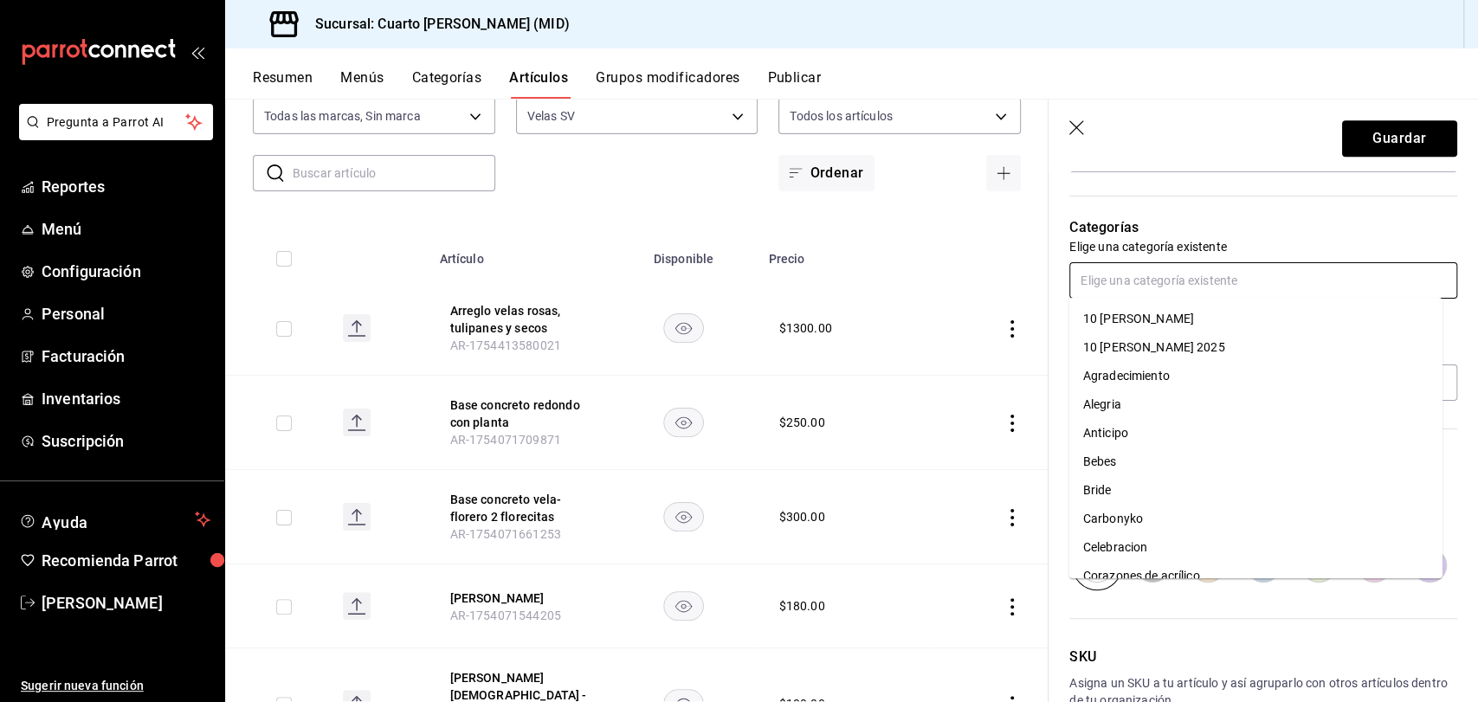
click at [1135, 281] on input "text" at bounding box center [1263, 280] width 388 height 36
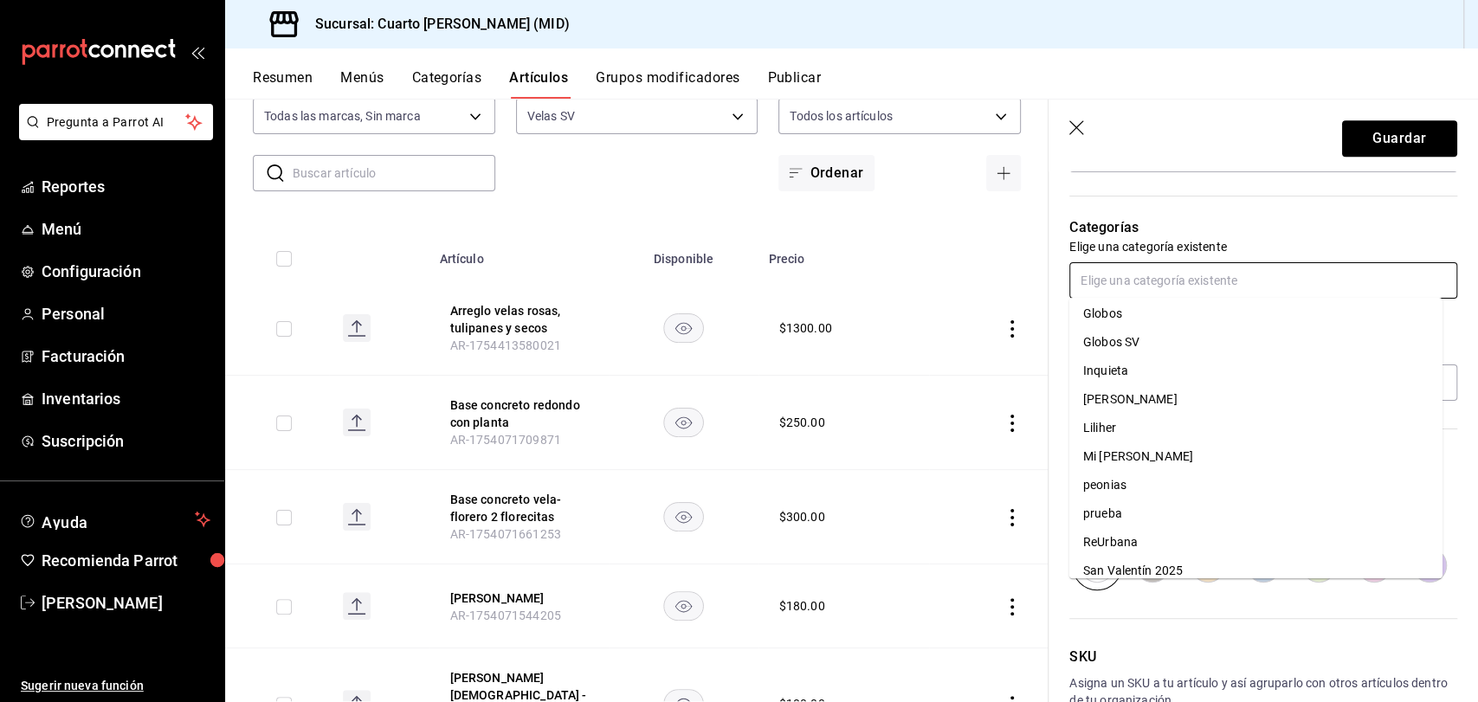
scroll to position [790, 0]
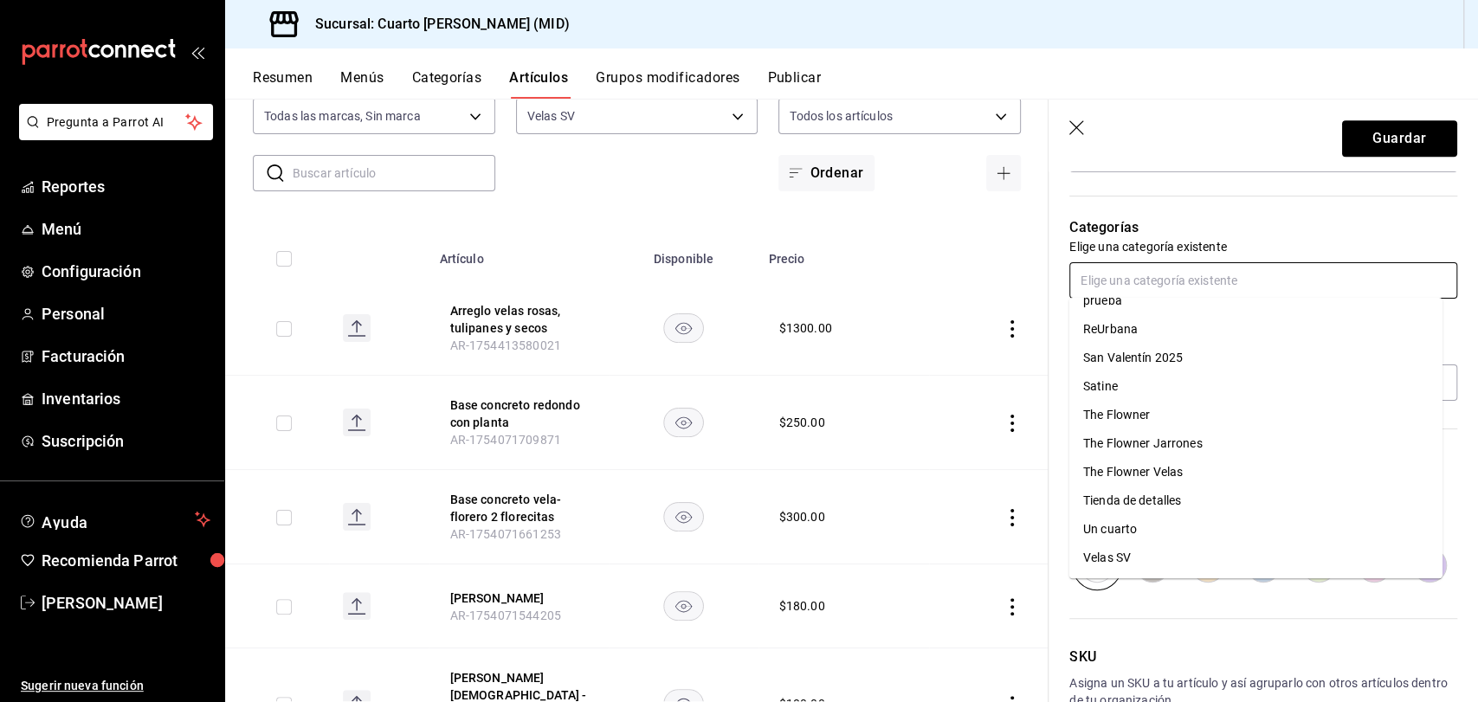
click at [1169, 549] on li "Velas SV" at bounding box center [1255, 558] width 373 height 29
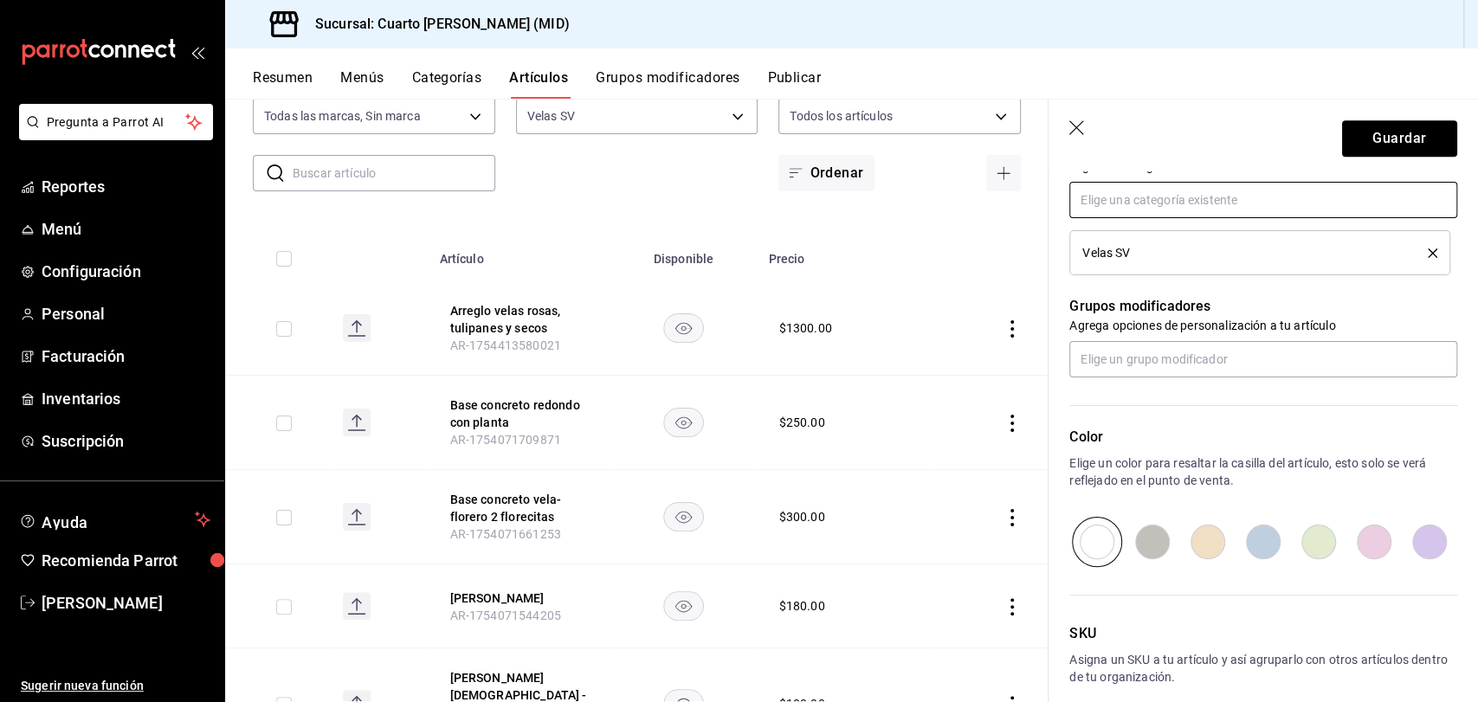
scroll to position [739, 0]
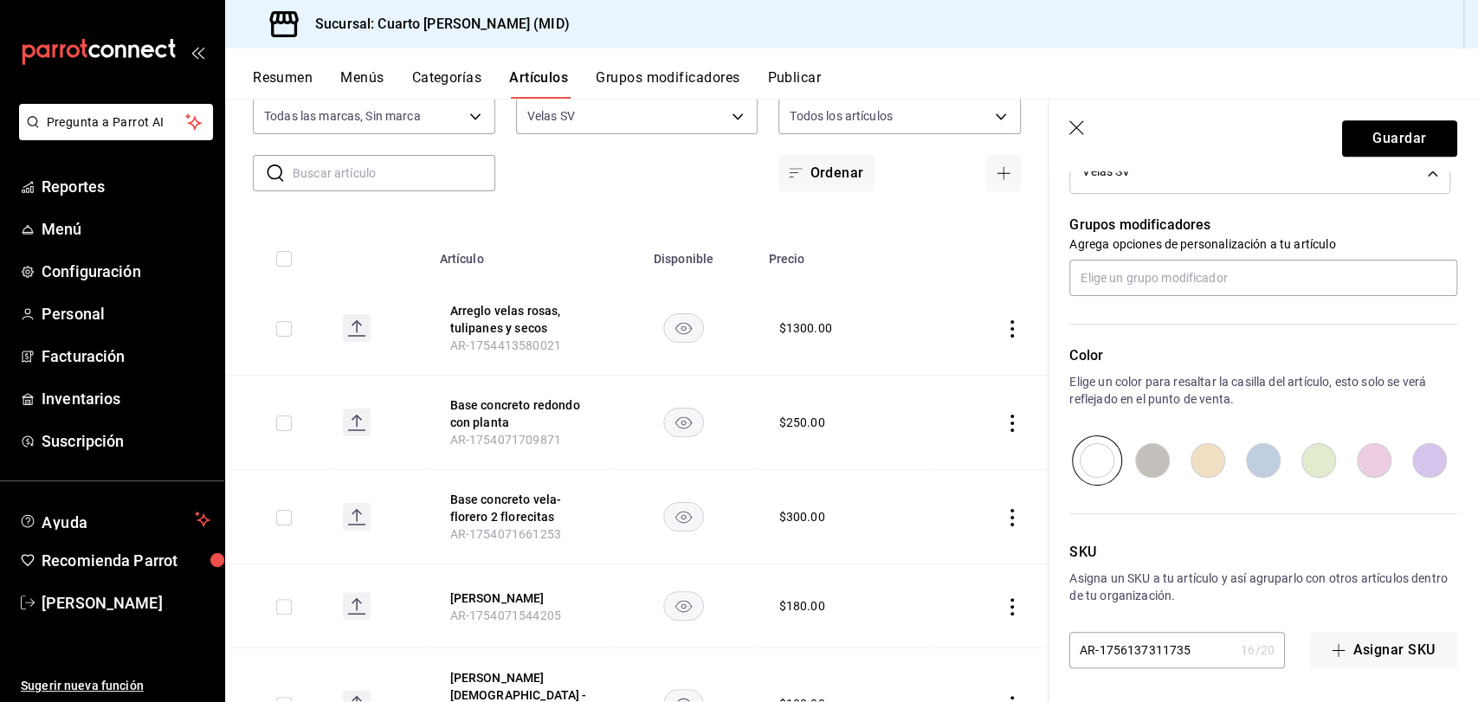
click at [1381, 138] on button "Guardar" at bounding box center [1399, 138] width 115 height 36
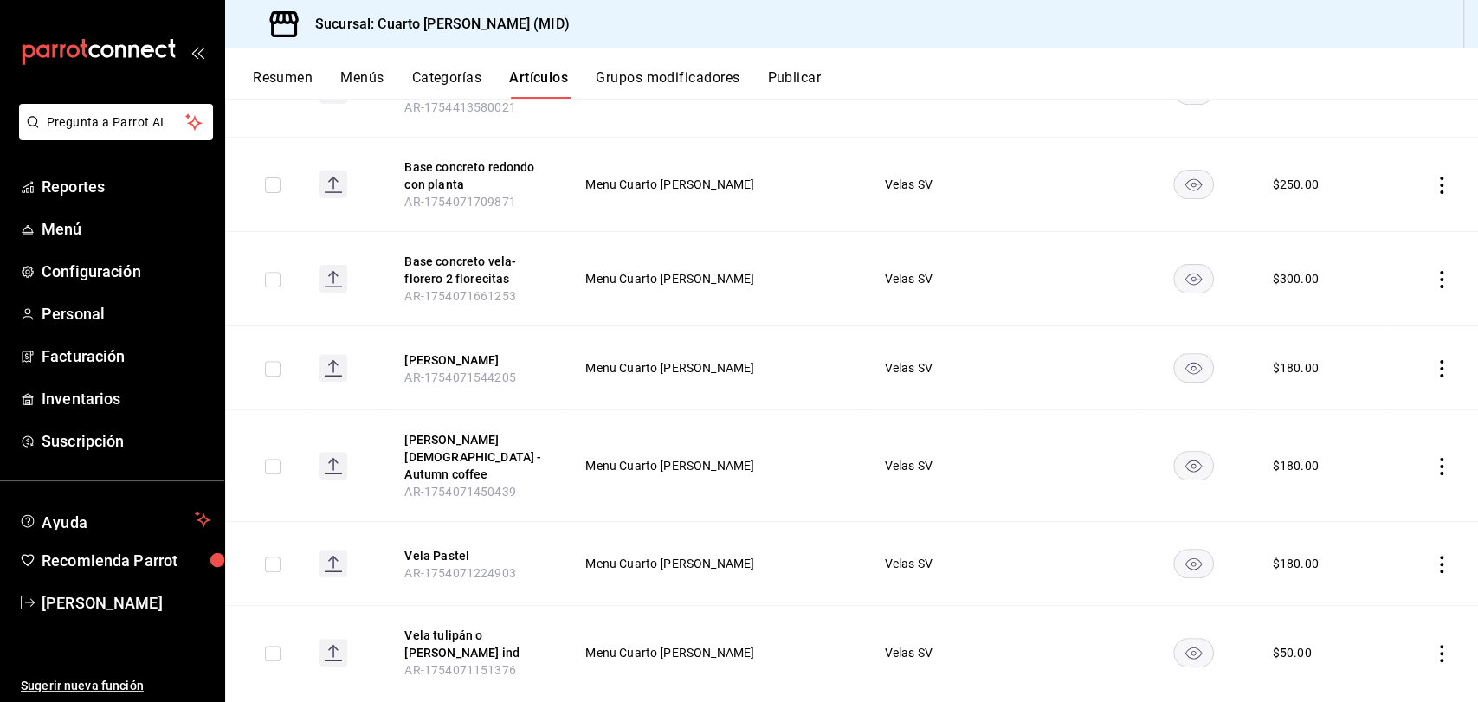
scroll to position [288, 0]
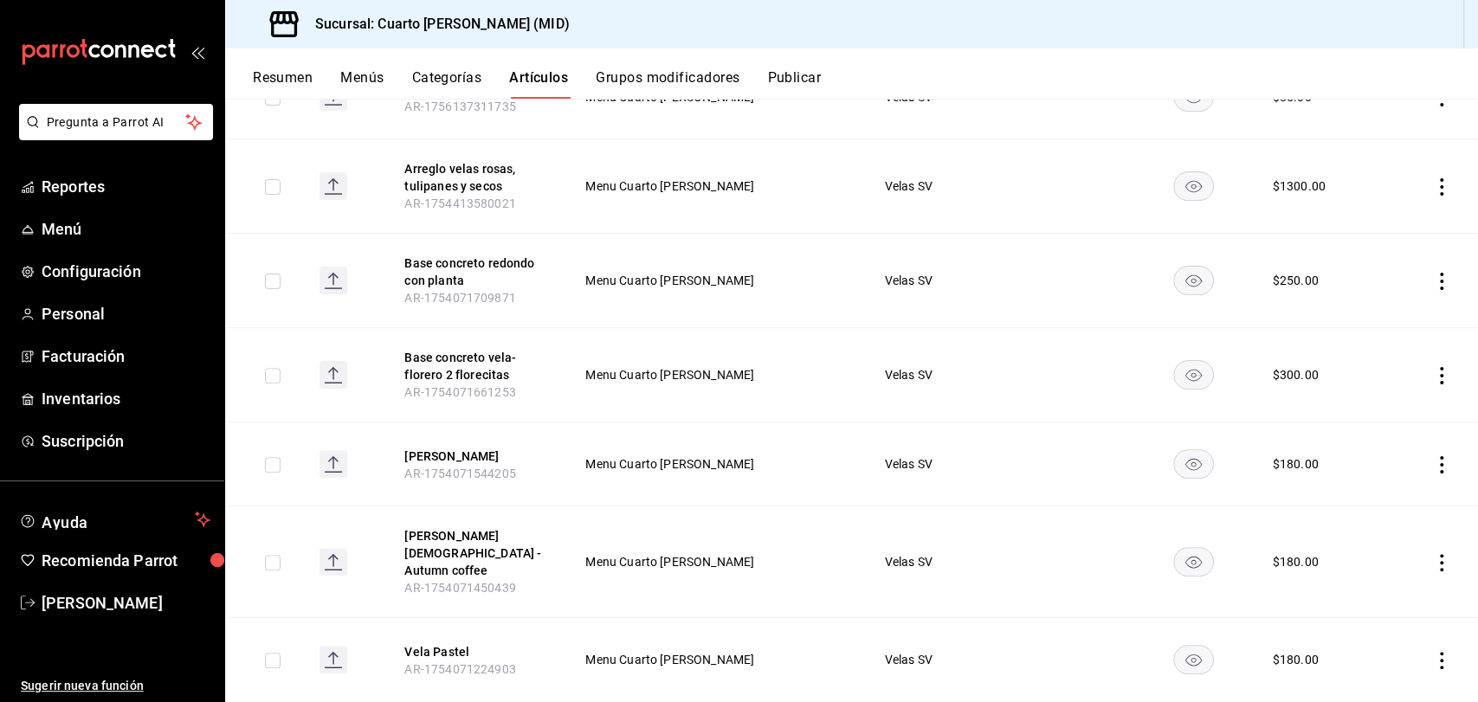
click at [1433, 377] on icon "actions" at bounding box center [1441, 375] width 17 height 17
click at [1365, 422] on span "Editar" at bounding box center [1374, 415] width 45 height 18
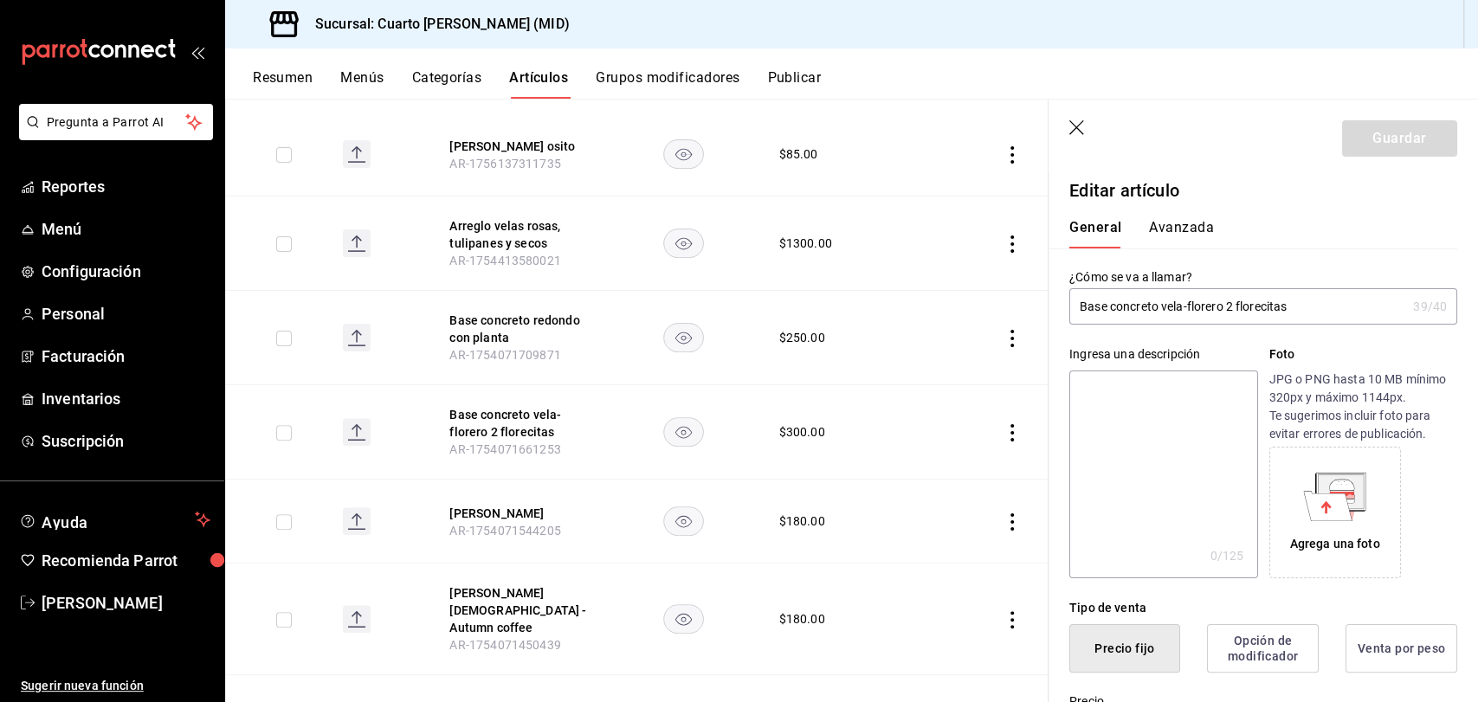
click at [1205, 307] on input "Base concreto vela-florero 2 florecitas" at bounding box center [1237, 306] width 337 height 35
drag, startPoint x: 1158, startPoint y: 308, endPoint x: 1223, endPoint y: 310, distance: 65.8
click at [1223, 310] on input "Base concreto vela-florero 2 florecitas" at bounding box center [1237, 306] width 337 height 35
click at [1267, 312] on input "Base concreto alhajero 2 florecitas" at bounding box center [1237, 306] width 337 height 35
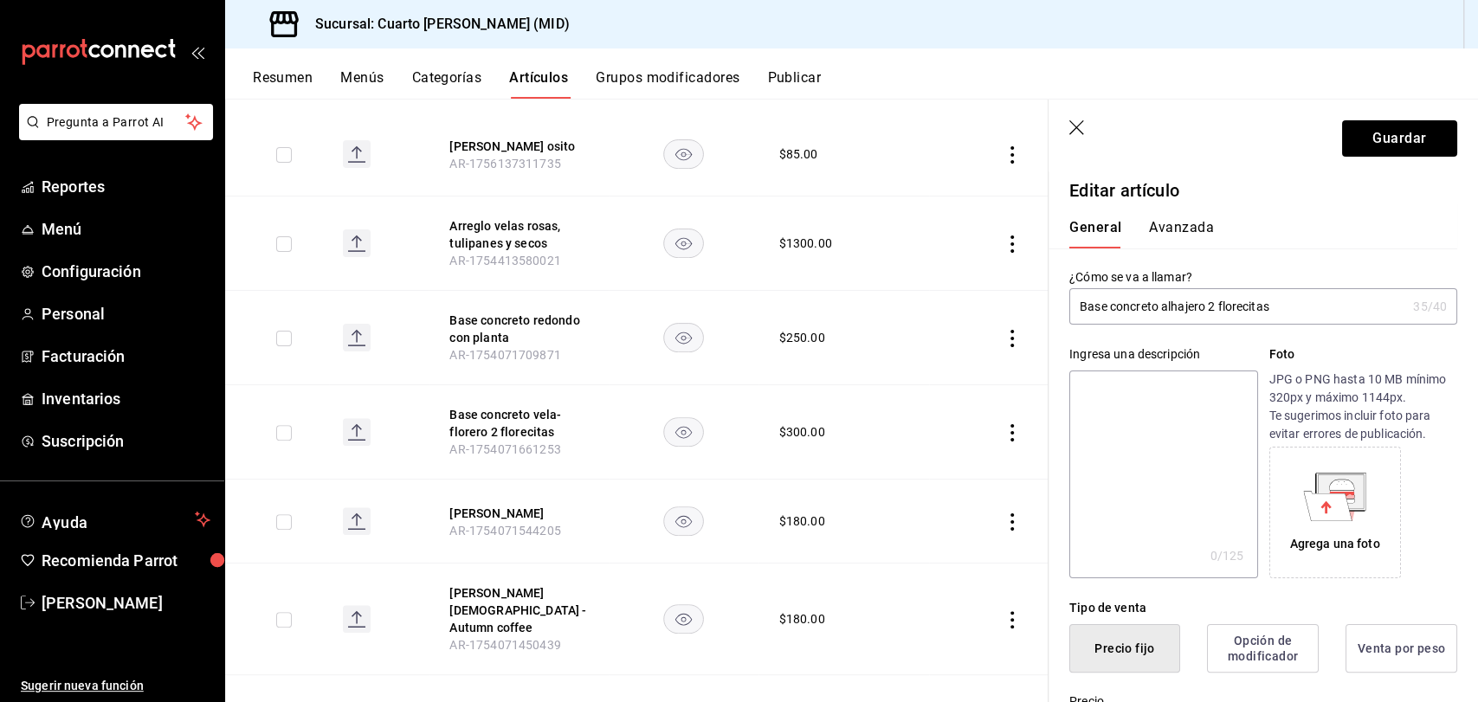
click at [1303, 309] on input "Base concreto alhajero 2 florecitas" at bounding box center [1237, 306] width 337 height 35
type input "Base concreto alhajero 2 florecitas"
click at [1393, 136] on button "Guardar" at bounding box center [1399, 138] width 115 height 36
